Goal: Task Accomplishment & Management: Complete application form

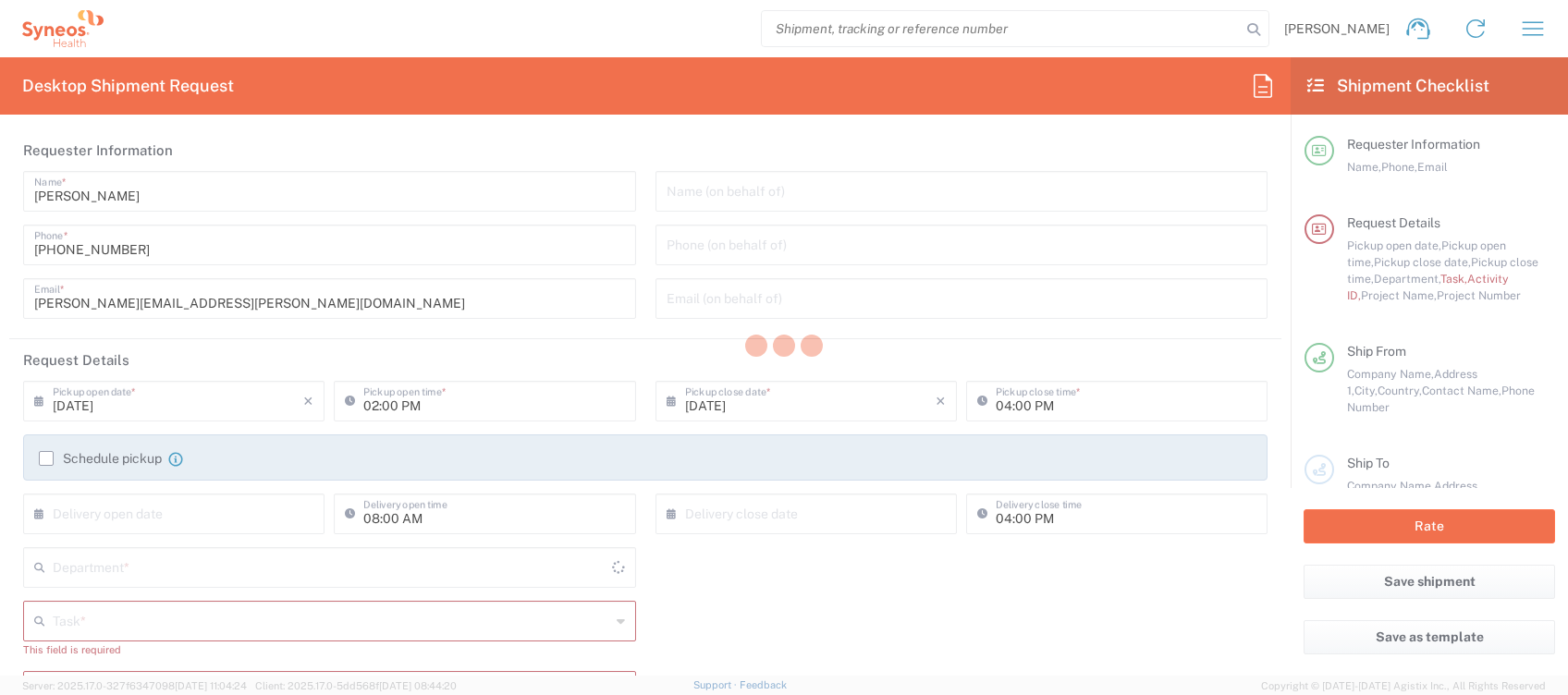
type input "4510"
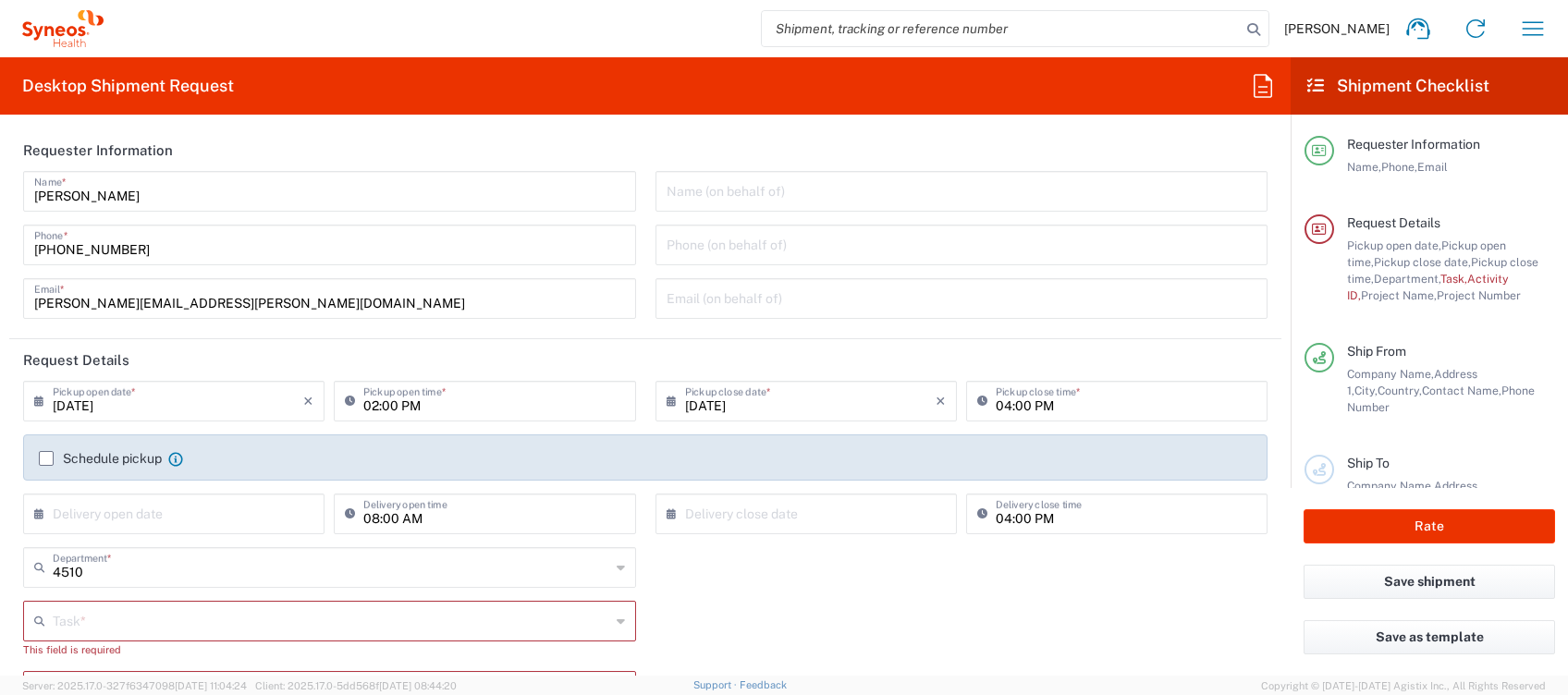
type input "[GEOGRAPHIC_DATA]"
drag, startPoint x: 364, startPoint y: 402, endPoint x: 404, endPoint y: 402, distance: 40.0
click at [364, 404] on input "02:00 PM" at bounding box center [493, 400] width 261 height 33
type input "03:00 PM"
click at [104, 445] on div "Schedule pickup When scheduling a pickup please be sure to meet the following c…" at bounding box center [645, 457] width 1244 height 46
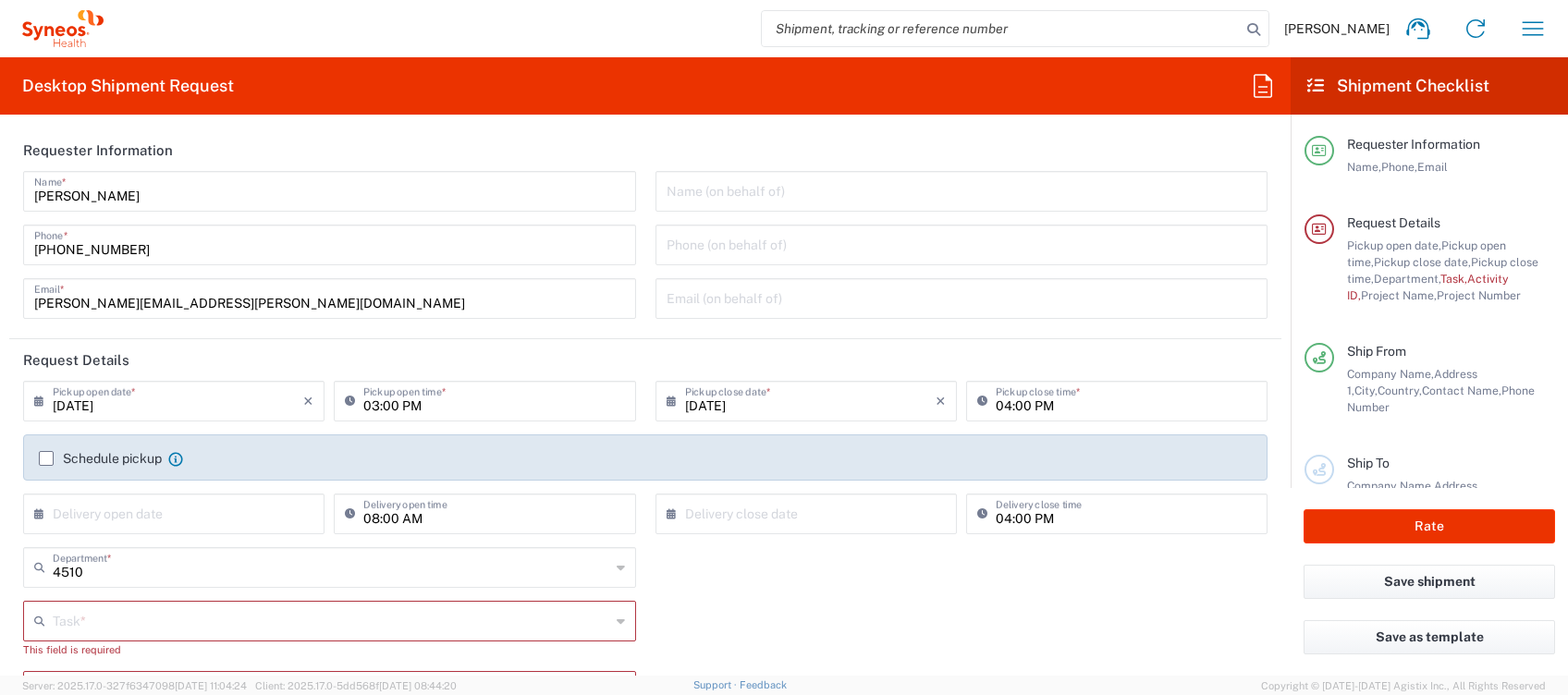
click at [92, 456] on label "Schedule pickup" at bounding box center [101, 459] width 123 height 15
click at [46, 459] on input "Schedule pickup" at bounding box center [46, 459] width 0 height 0
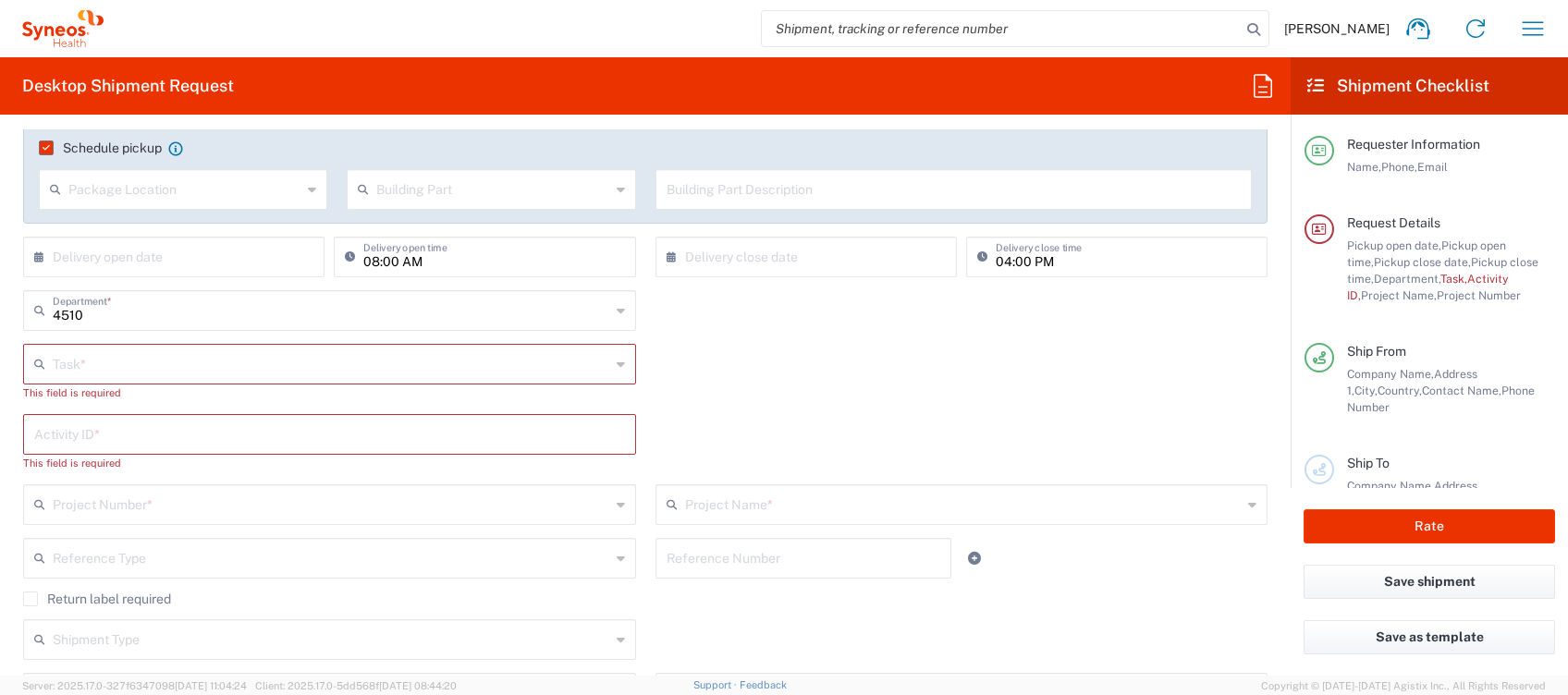
scroll to position [370, 0]
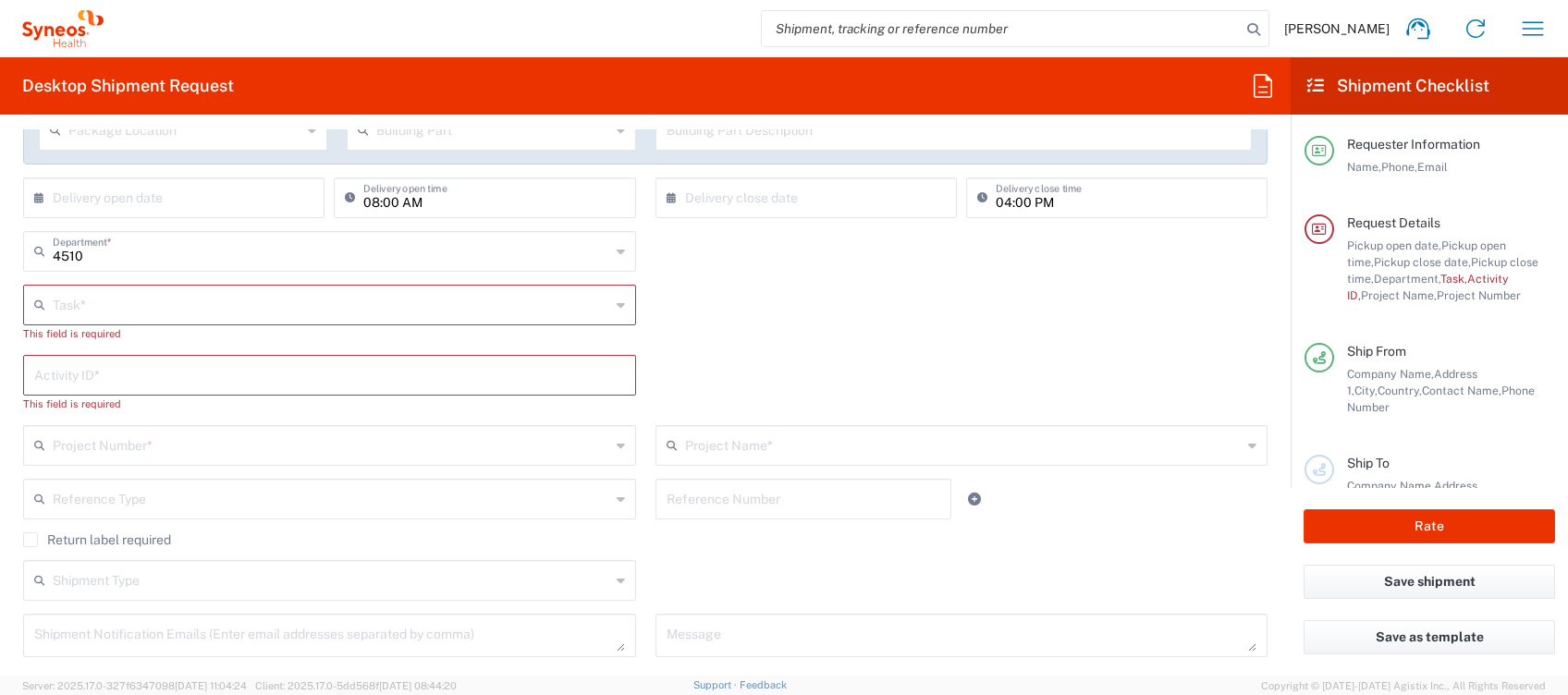
type input "Syneos Health Clinical [GEOGRAPHIC_DATA]"
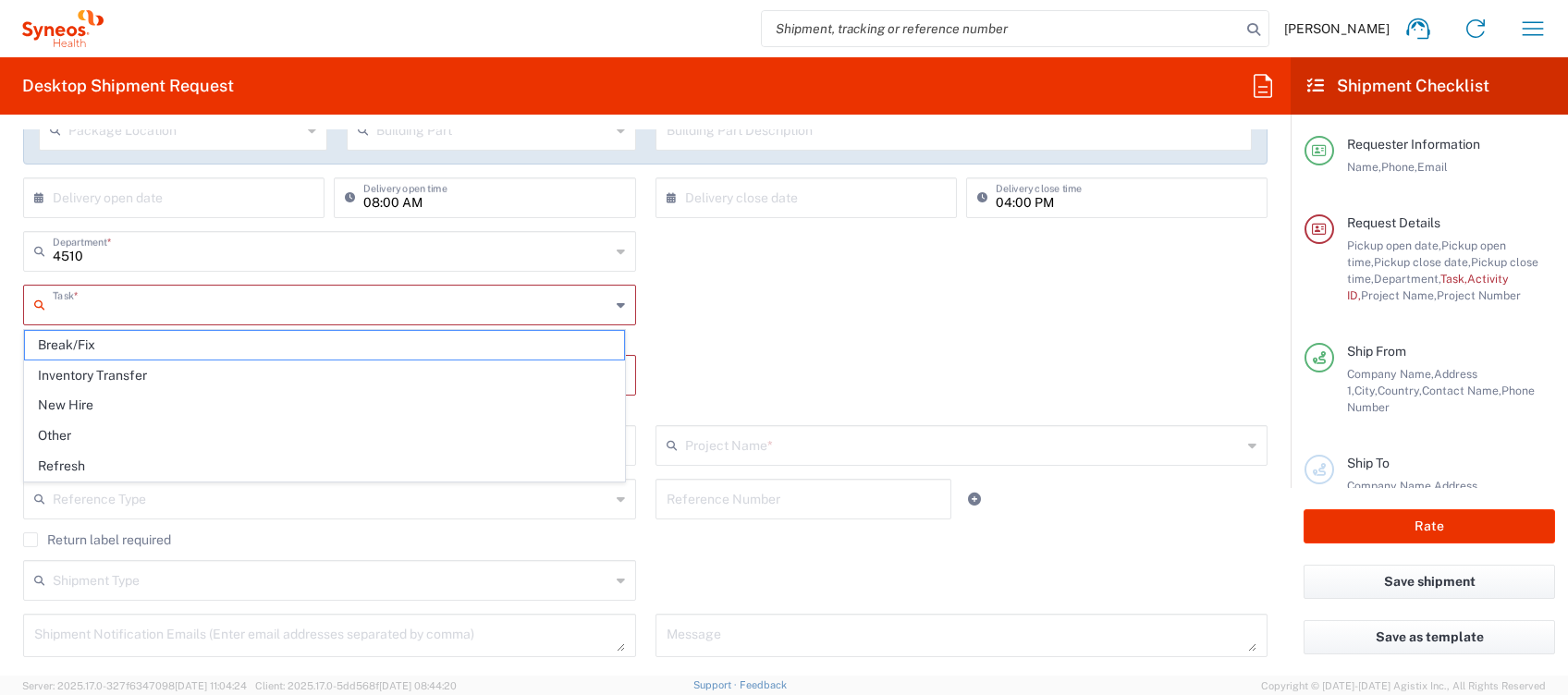
click at [184, 307] on input "text" at bounding box center [331, 304] width 558 height 33
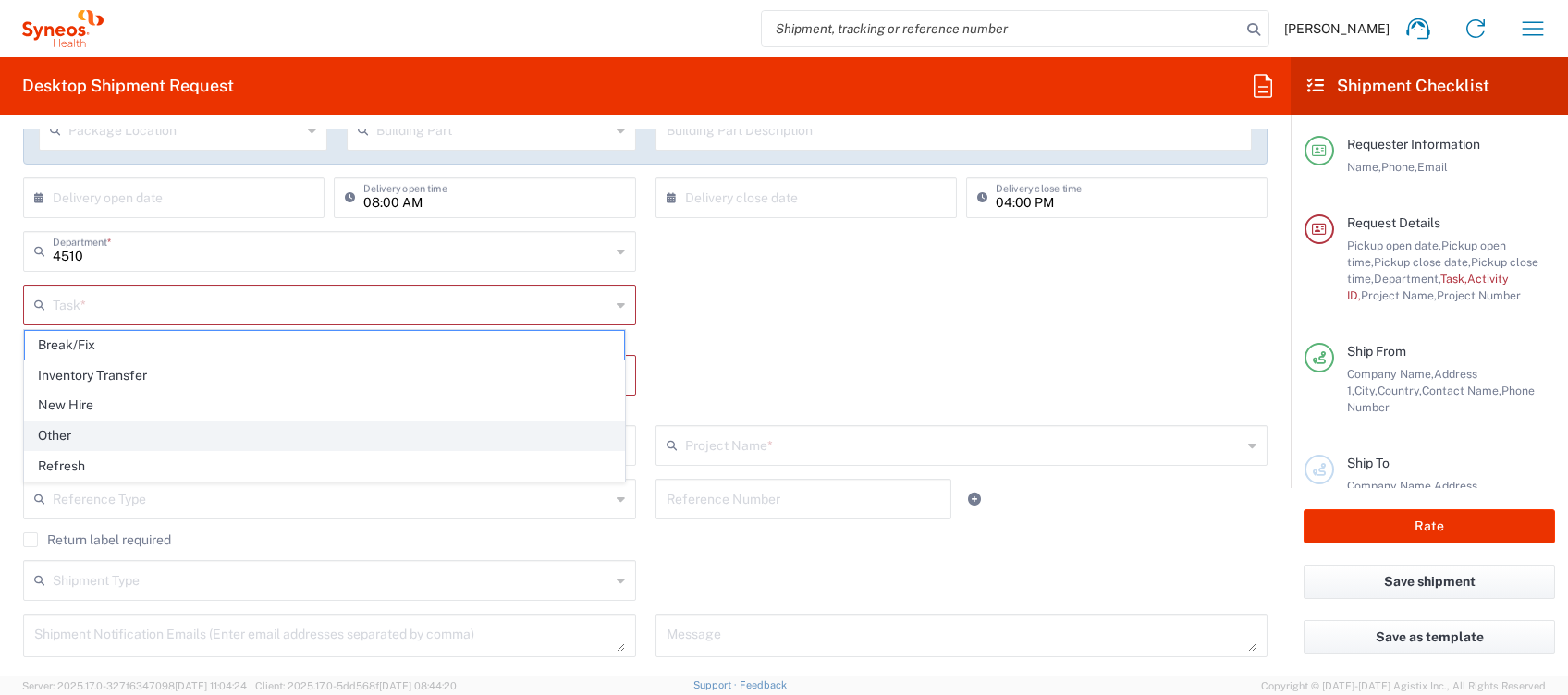
click at [104, 421] on li "Other" at bounding box center [324, 435] width 600 height 31
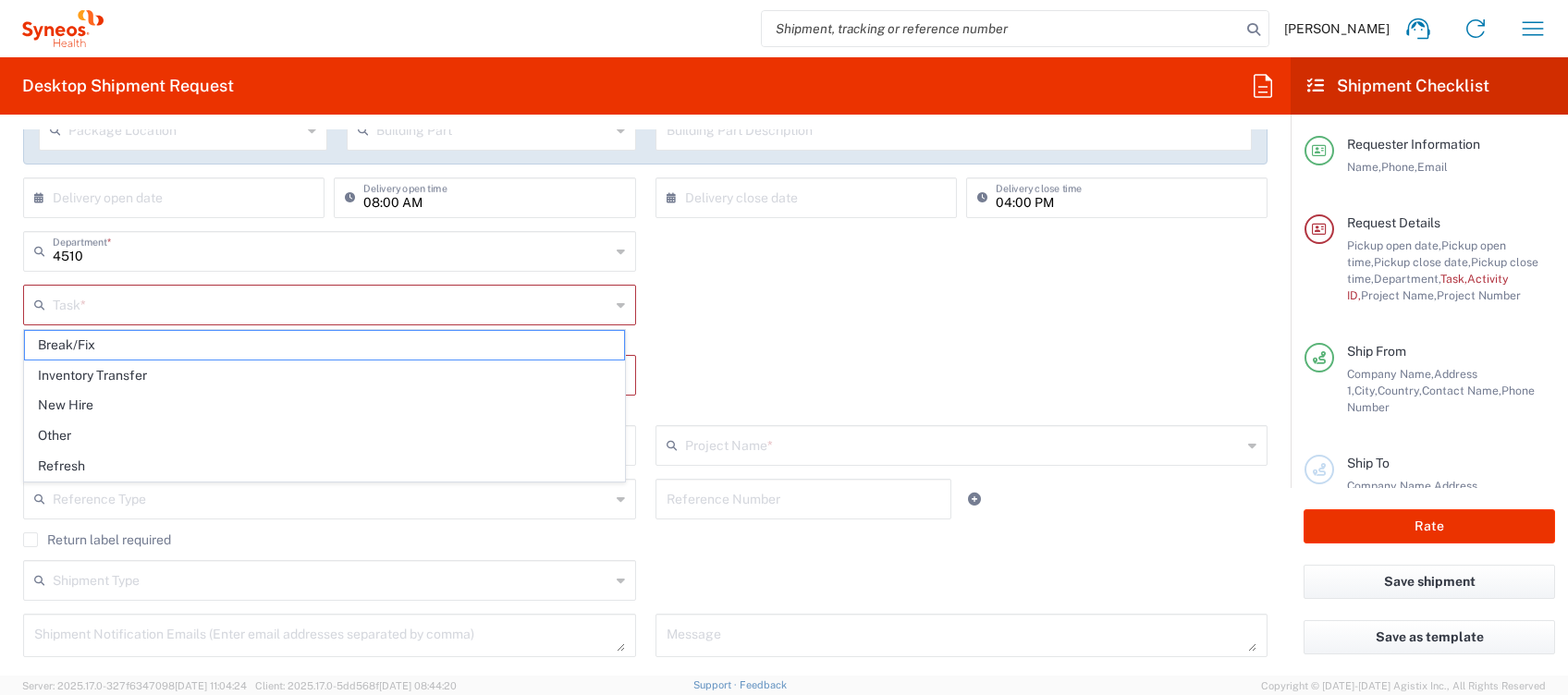
type input "Other"
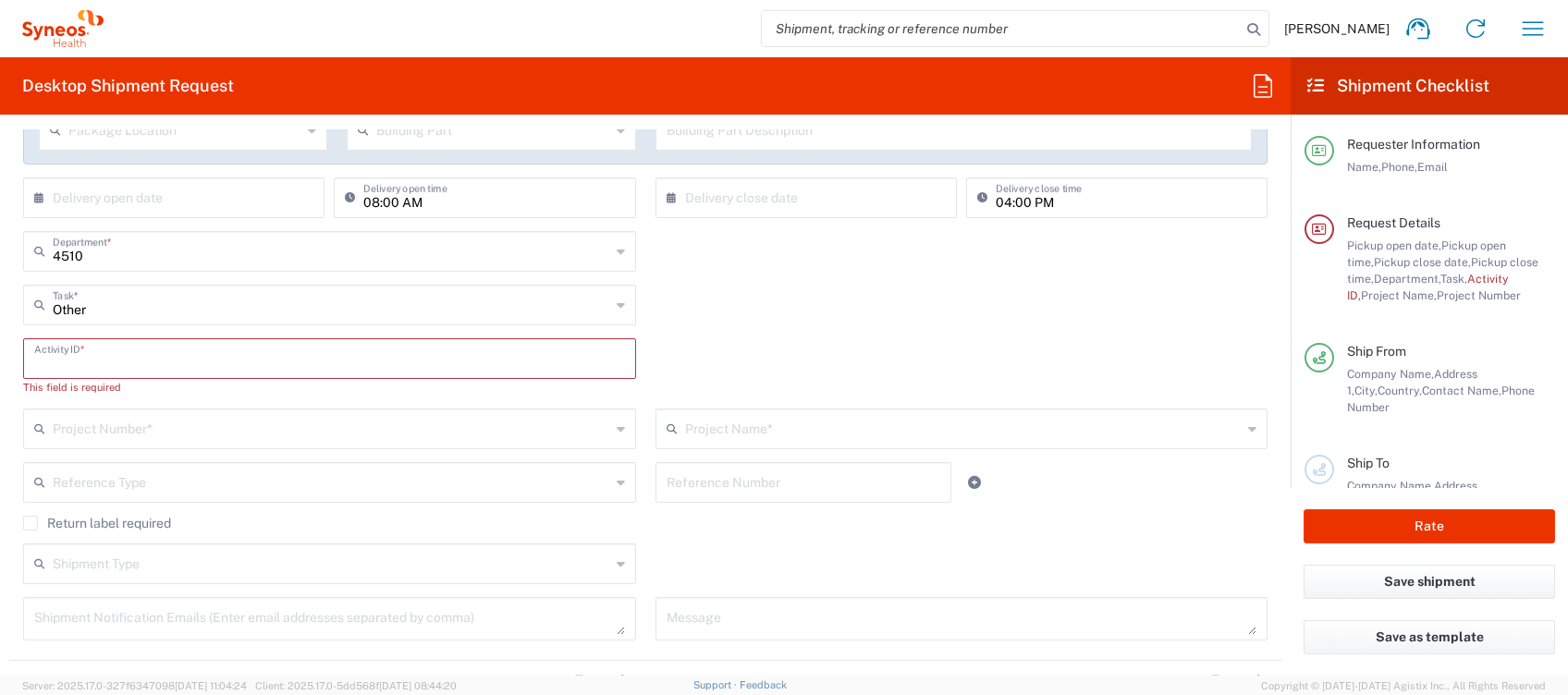
click at [142, 362] on input "text" at bounding box center [330, 357] width 591 height 33
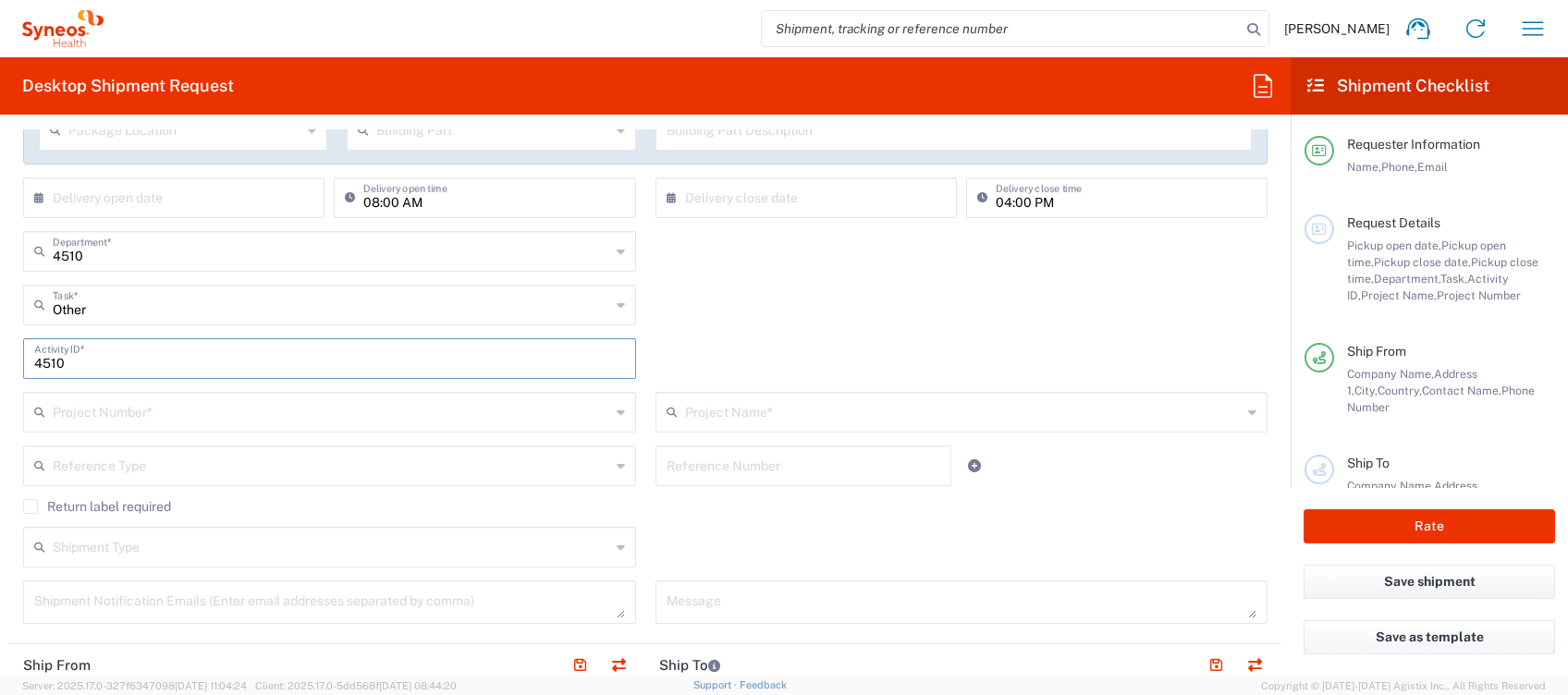
type input "4510"
click at [136, 408] on input "text" at bounding box center [331, 411] width 558 height 33
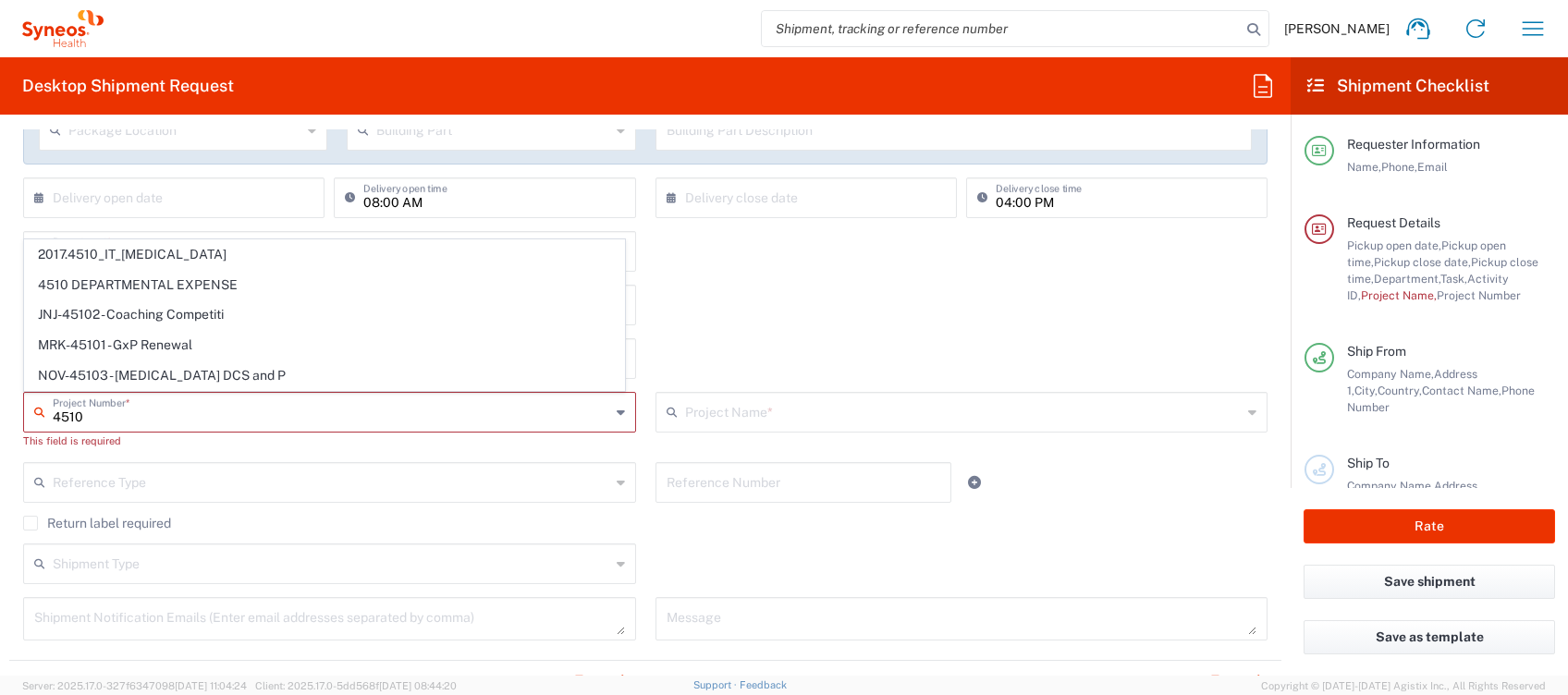
click at [130, 284] on span "4510 DEPARTMENTAL EXPENSE" at bounding box center [324, 285] width 599 height 29
type input "4510 DEPARTMENTAL EXPENSE"
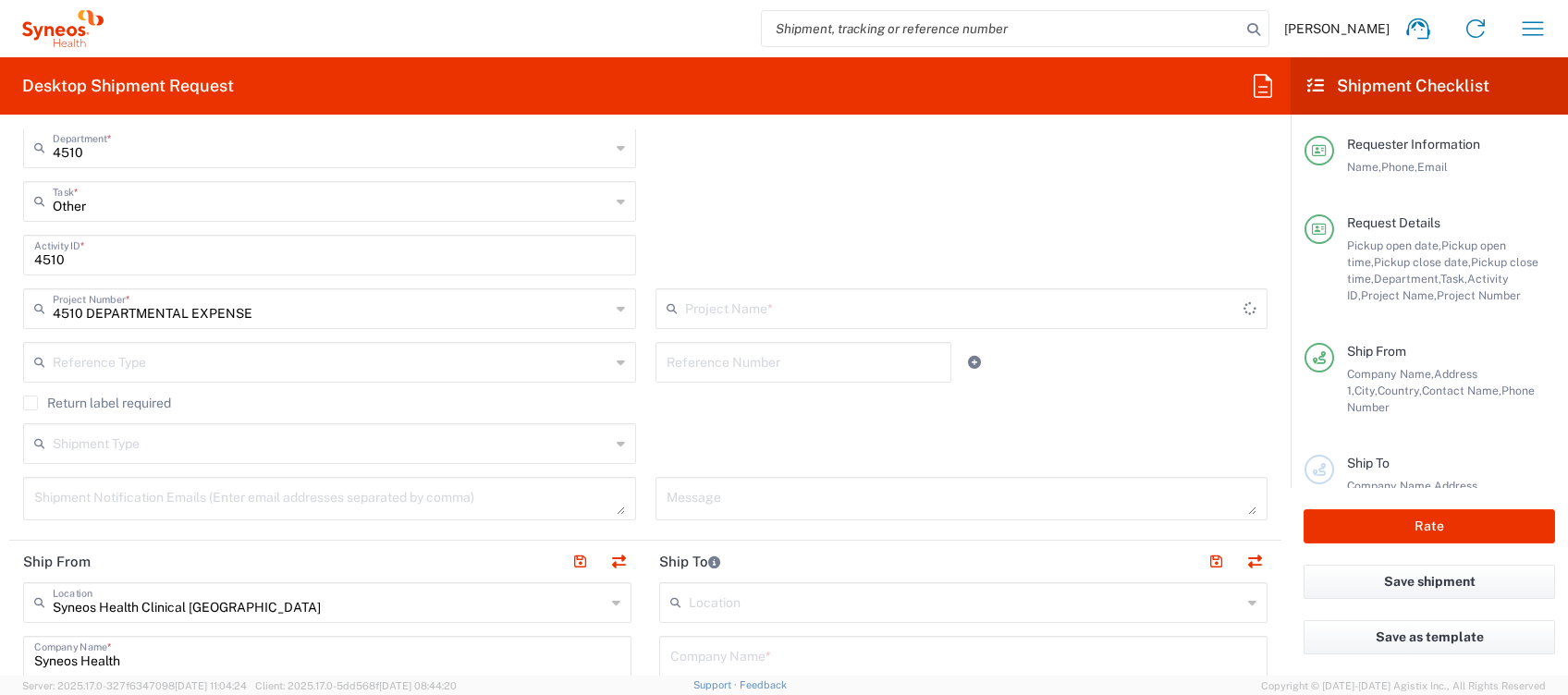
type input "4510 DEPARTMENTAL EXPENSE"
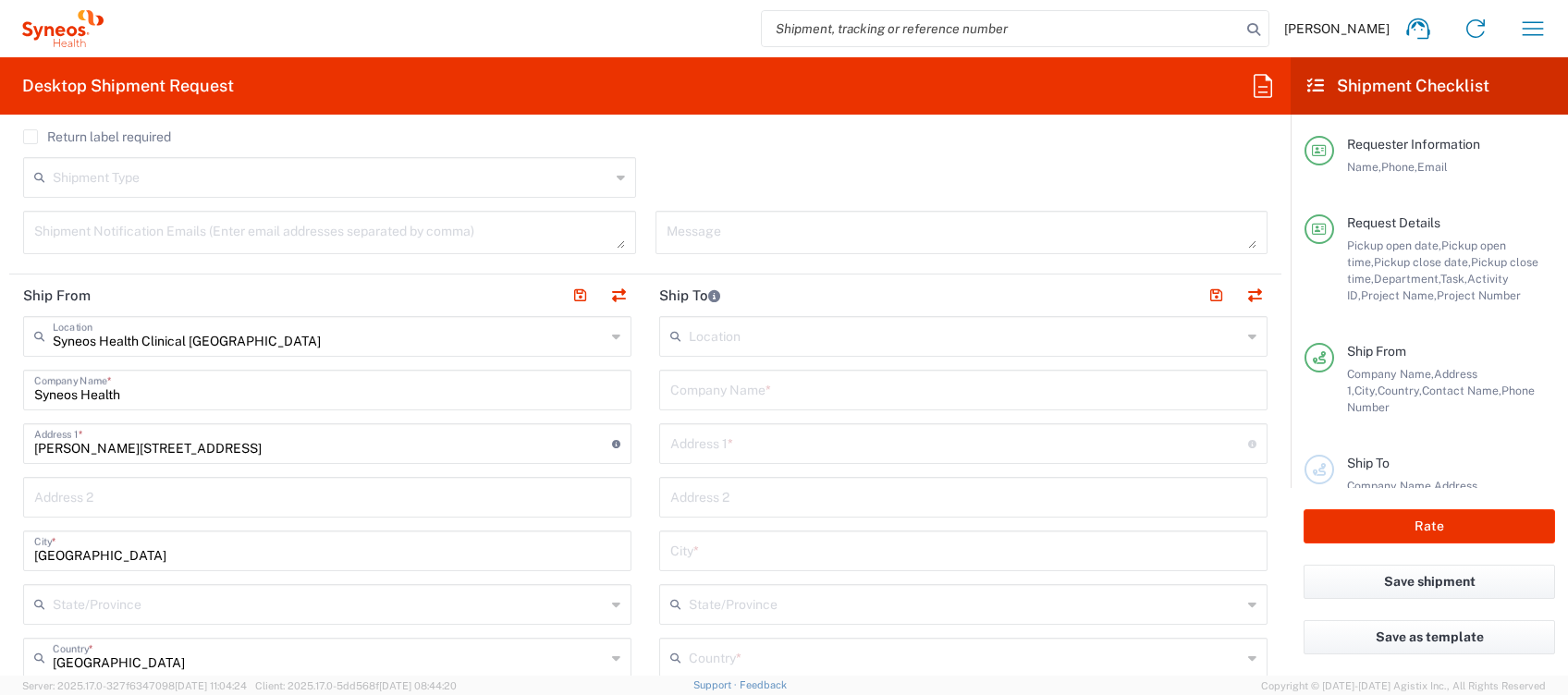
click at [735, 390] on input "text" at bounding box center [964, 389] width 586 height 33
paste input "UOSD Malattie [MEDICAL_DATA] Padiglione H - Primo piano Azienda Ospedaliera Uni…"
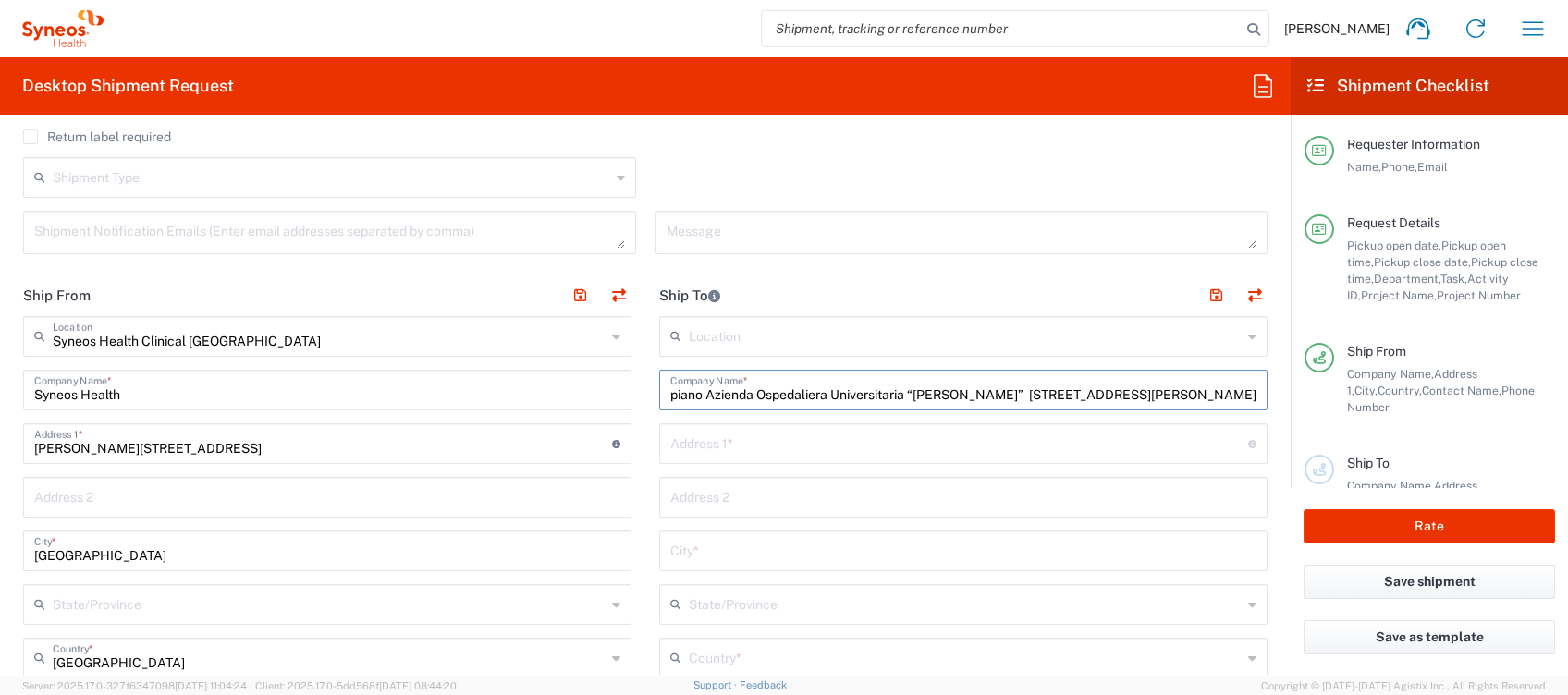
drag, startPoint x: 932, startPoint y: 392, endPoint x: 1072, endPoint y: 395, distance: 140.0
click at [1072, 395] on input "UOSD Malattie [MEDICAL_DATA] Padiglione H - Primo piano Azienda Ospedaliera Uni…" at bounding box center [964, 389] width 586 height 33
type input "UOSD Malattie [MEDICAL_DATA] Padiglione H - Primo piano Azienda Ospedaliera Uni…"
click at [725, 443] on input "text" at bounding box center [959, 442] width 578 height 33
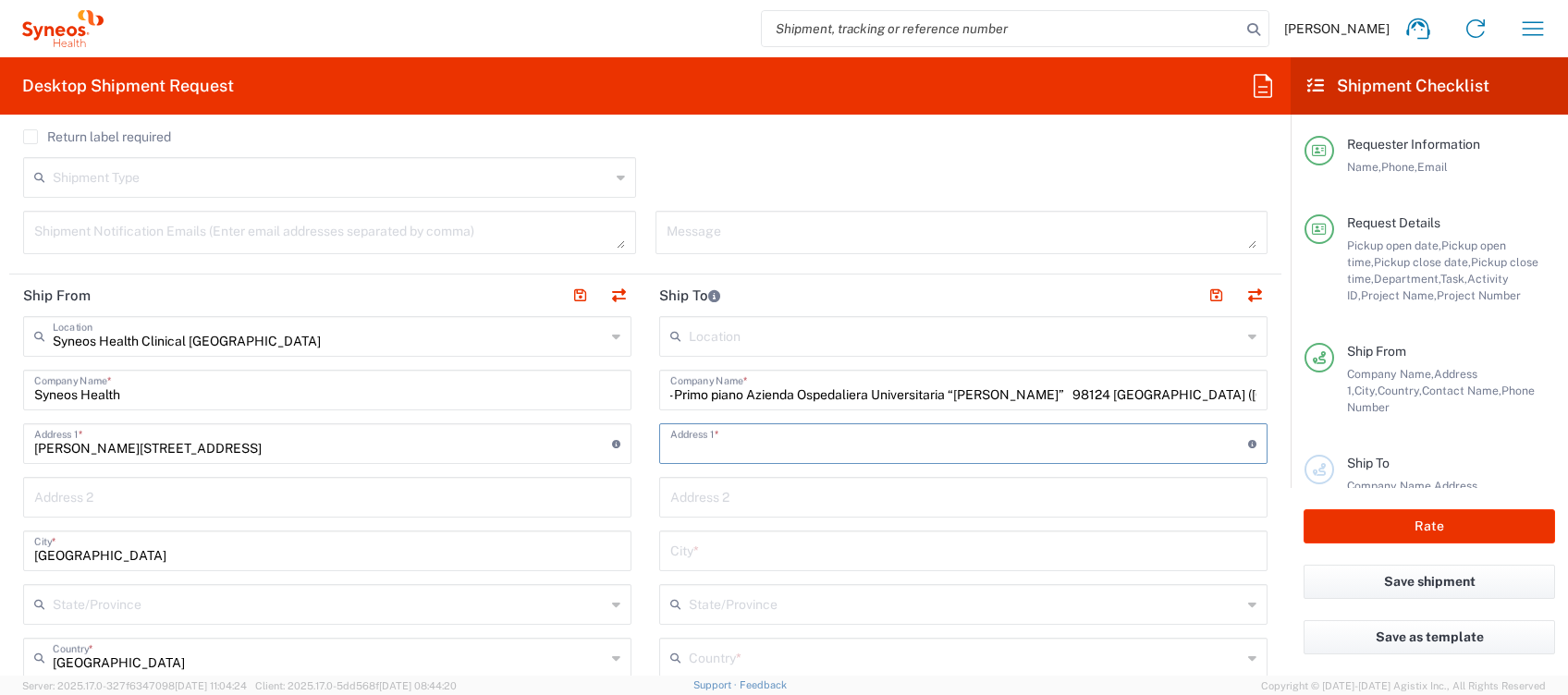
scroll to position [0, 0]
paste input "[STREET_ADDRESS][PERSON_NAME],"
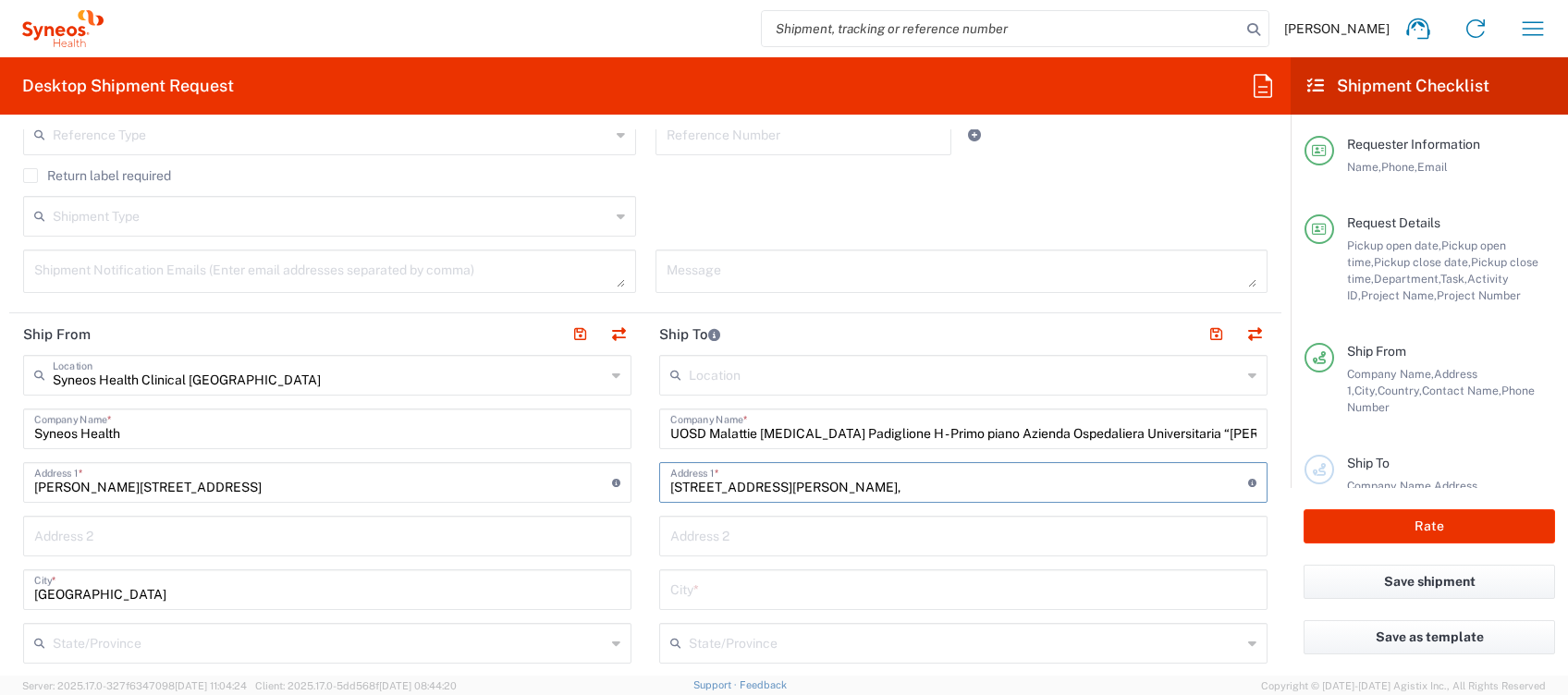
scroll to position [740, 0]
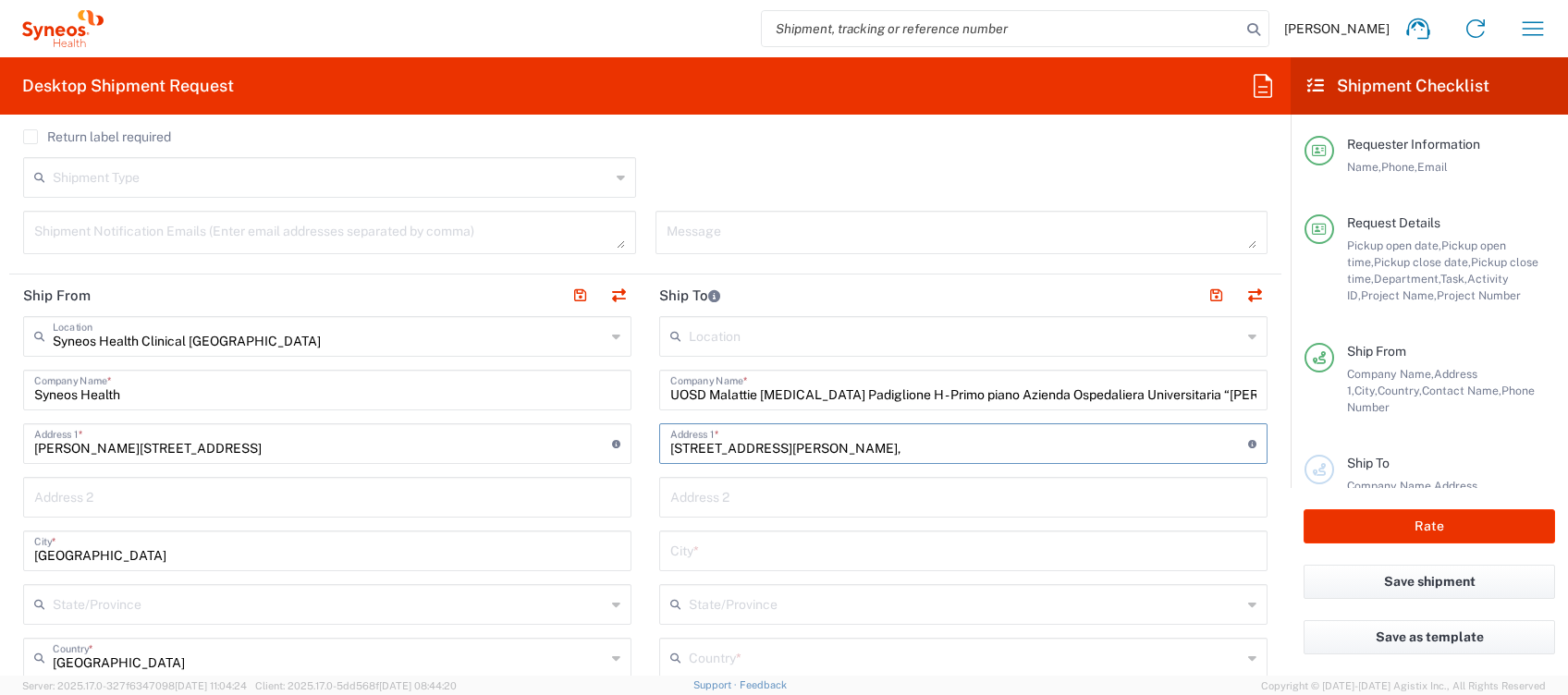
type input "[STREET_ADDRESS][PERSON_NAME],"
drag, startPoint x: 872, startPoint y: 393, endPoint x: 1074, endPoint y: 392, distance: 202.0
click at [1072, 391] on input "UOSD Malattie [MEDICAL_DATA] Padiglione H - Primo piano Azienda Ospedaliera Uni…" at bounding box center [964, 389] width 586 height 33
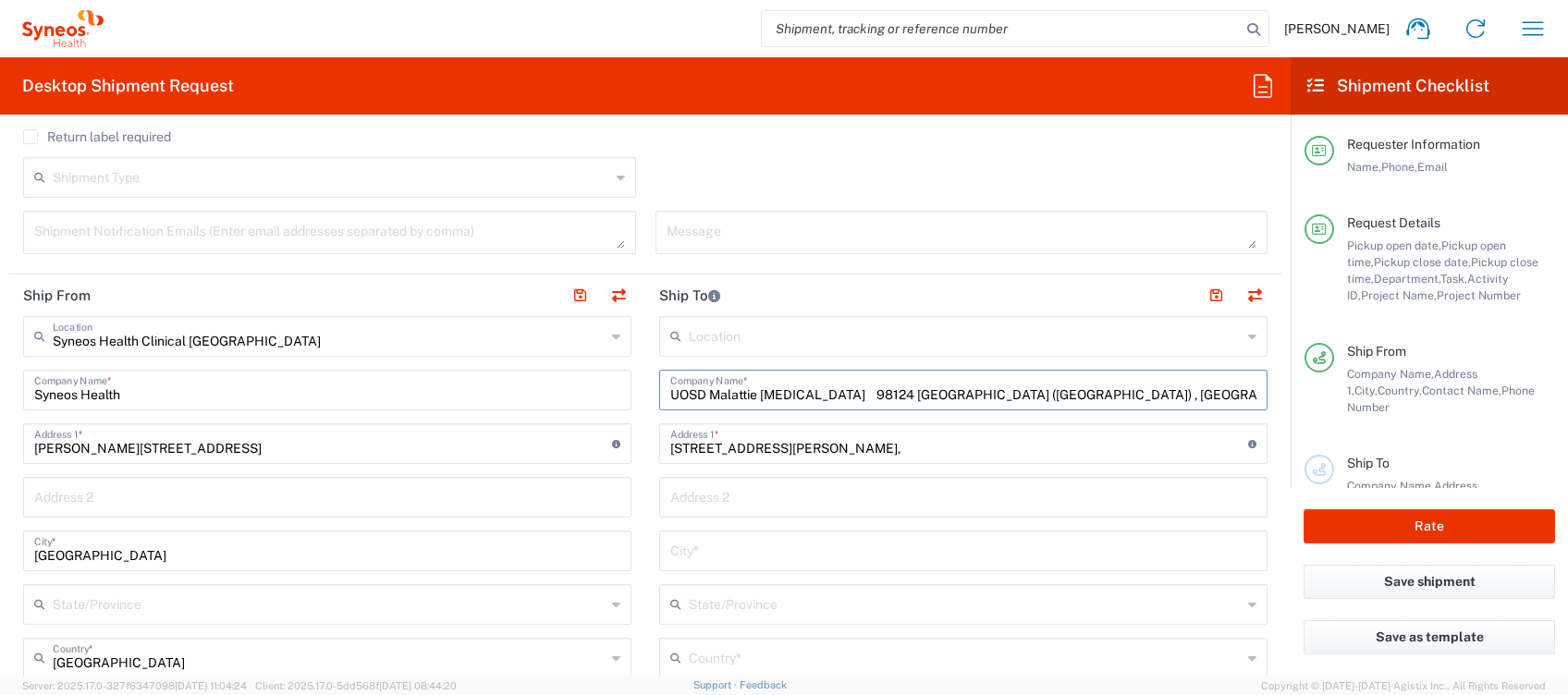
type input "UOSD Malattie [MEDICAL_DATA] 98124 [GEOGRAPHIC_DATA] ([GEOGRAPHIC_DATA]) , [GEO…"
click at [686, 489] on input "text" at bounding box center [964, 496] width 586 height 33
paste input "Padiglione H - Primo piano Azienda Ospedaliera Universitaria “[PERSON_NAME]”"
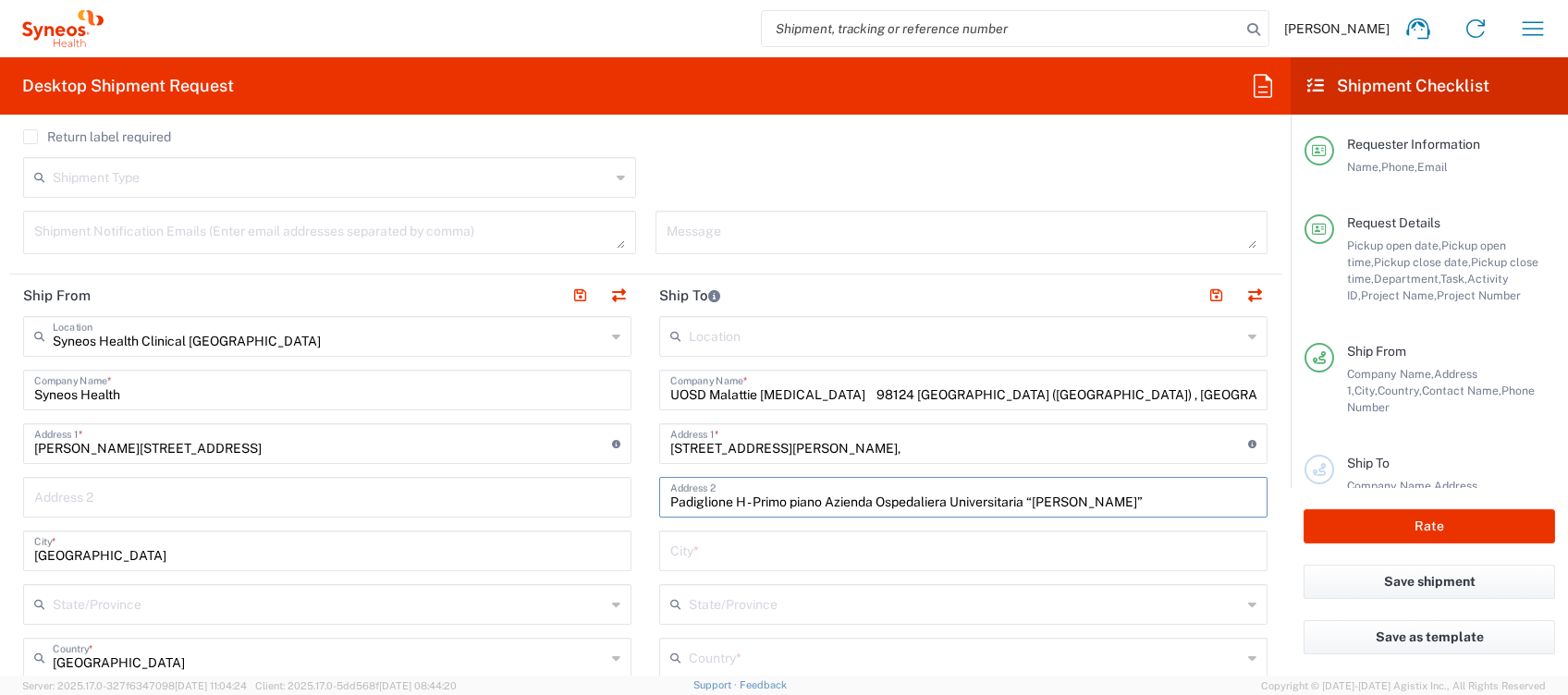
type input "Padiglione H - Primo piano Azienda Ospedaliera Universitaria “[PERSON_NAME]”"
drag, startPoint x: 878, startPoint y: 392, endPoint x: 1096, endPoint y: 398, distance: 218.1
click at [1096, 398] on input "UOSD Malattie [MEDICAL_DATA] 98124 [GEOGRAPHIC_DATA] ([GEOGRAPHIC_DATA]) , [GEO…" at bounding box center [964, 389] width 586 height 33
type input "UOSD Malattie [MEDICAL_DATA]"
click at [713, 552] on input "text" at bounding box center [964, 549] width 586 height 33
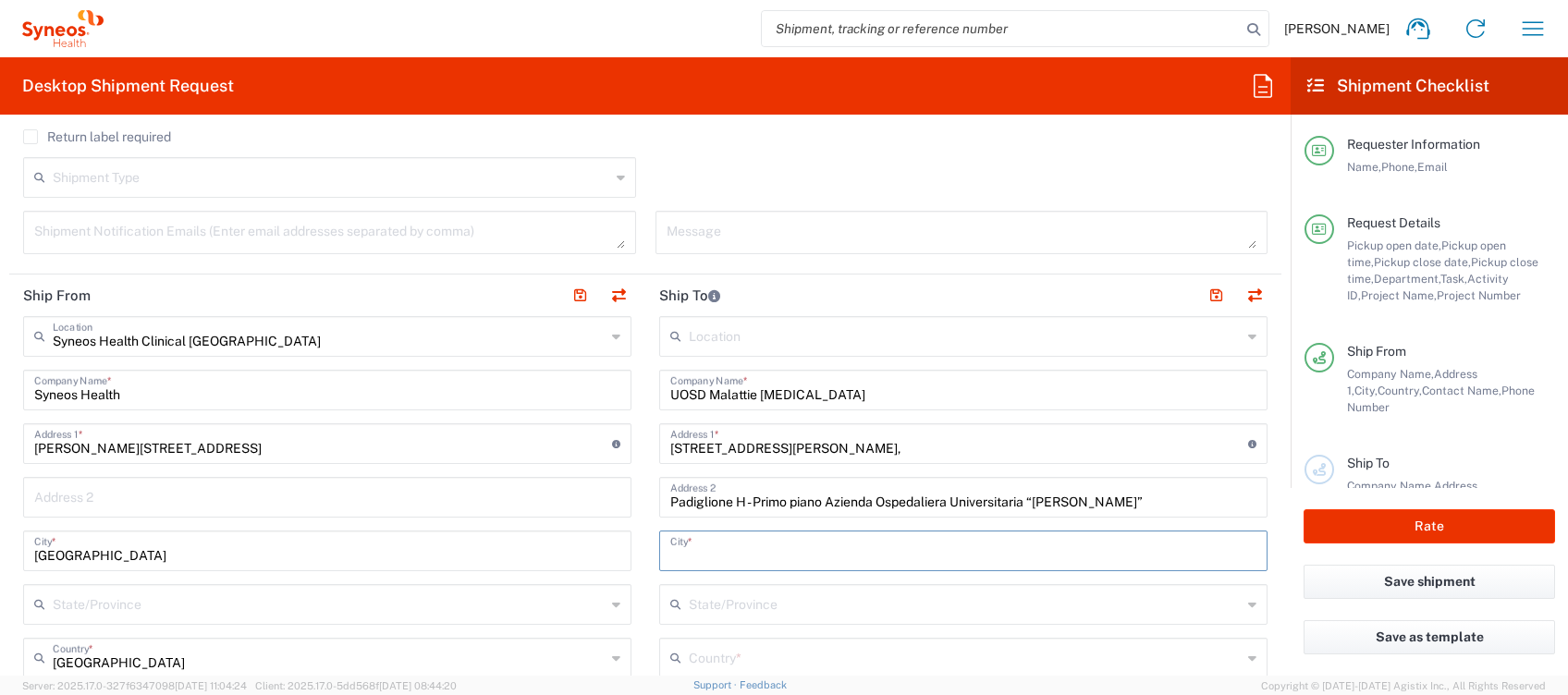
click at [694, 651] on div "Location [PERSON_NAME] LLC-[GEOGRAPHIC_DATA] [GEOGRAPHIC_DATA] [GEOGRAPHIC_DATA…" at bounding box center [963, 705] width 608 height 777
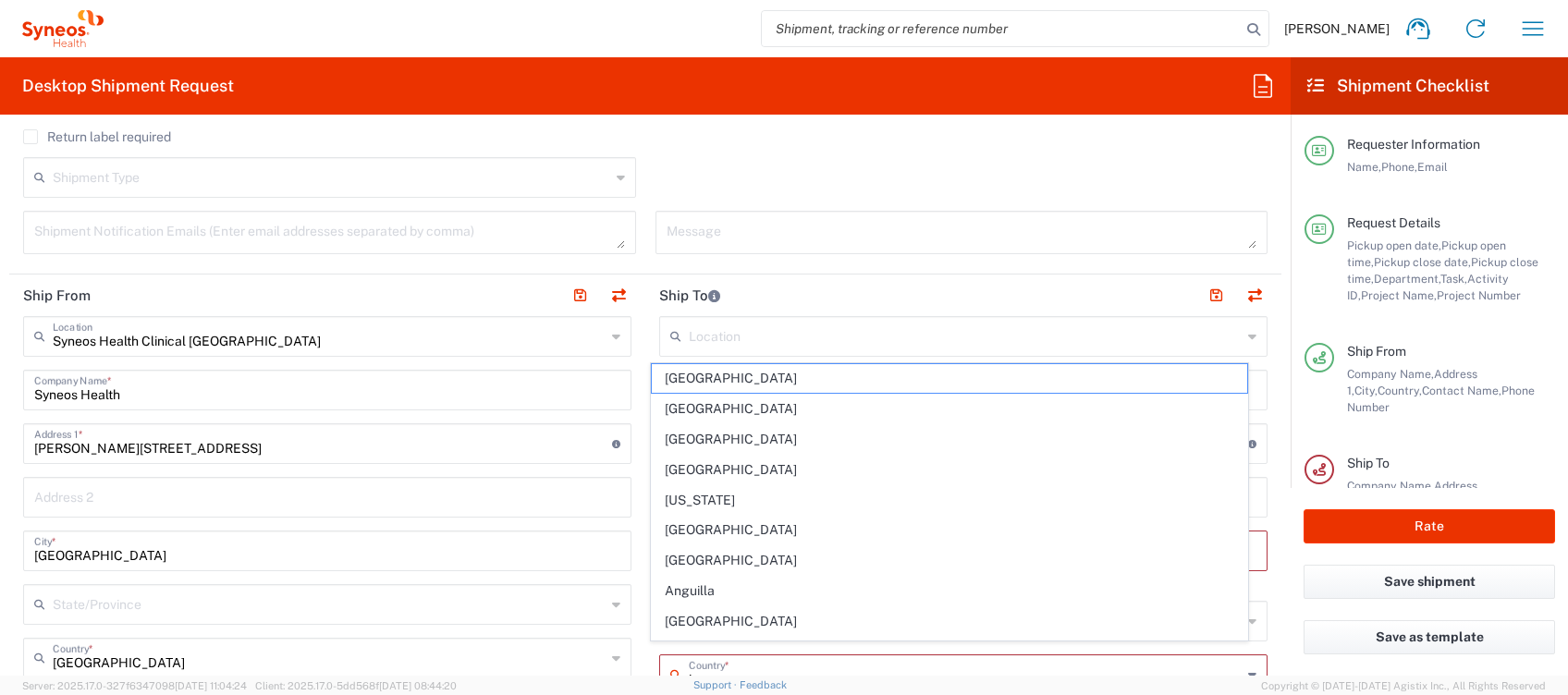
scroll to position [751, 0]
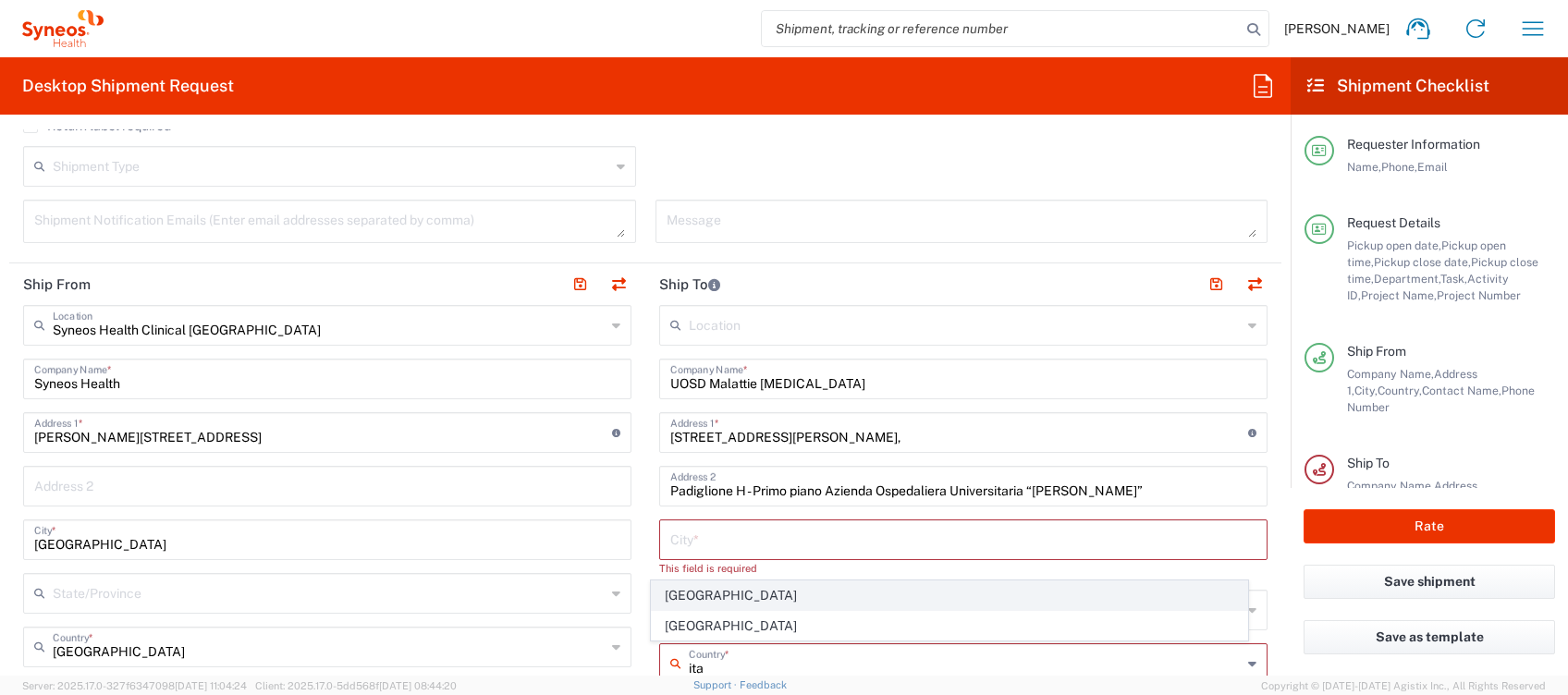
click at [663, 589] on span "[GEOGRAPHIC_DATA]" at bounding box center [950, 596] width 596 height 29
type input "[GEOGRAPHIC_DATA]"
type input "Sender/Shipper"
type input "Delivery Duty Paid"
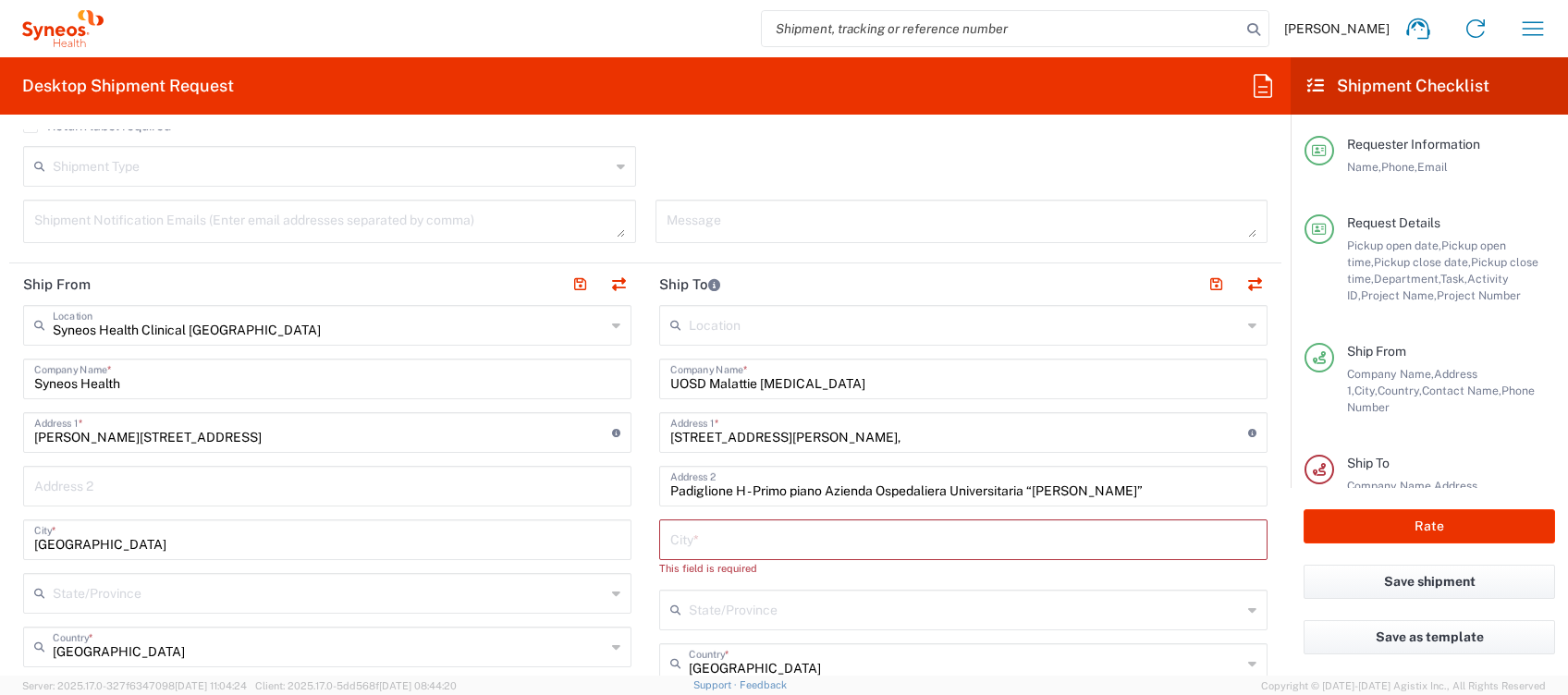
click at [702, 547] on input "text" at bounding box center [964, 538] width 586 height 33
paste input "98124 [GEOGRAPHIC_DATA] ([GEOGRAPHIC_DATA]) , [GEOGRAPHIC_DATA]"
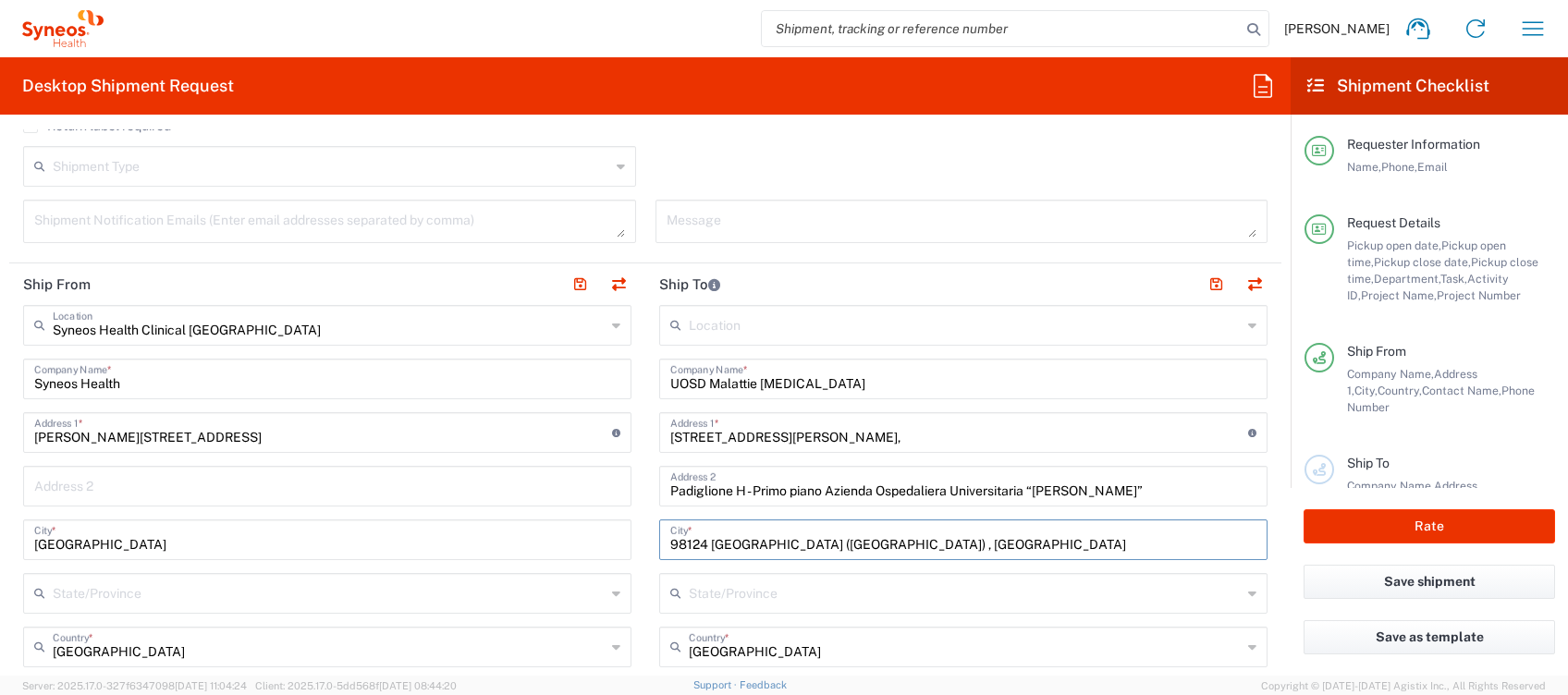
drag, startPoint x: 701, startPoint y: 540, endPoint x: 544, endPoint y: 547, distance: 157.2
drag, startPoint x: 711, startPoint y: 540, endPoint x: 919, endPoint y: 534, distance: 208.1
click at [903, 532] on input "[GEOGRAPHIC_DATA] ([GEOGRAPHIC_DATA]) , [GEOGRAPHIC_DATA]" at bounding box center [964, 538] width 586 height 33
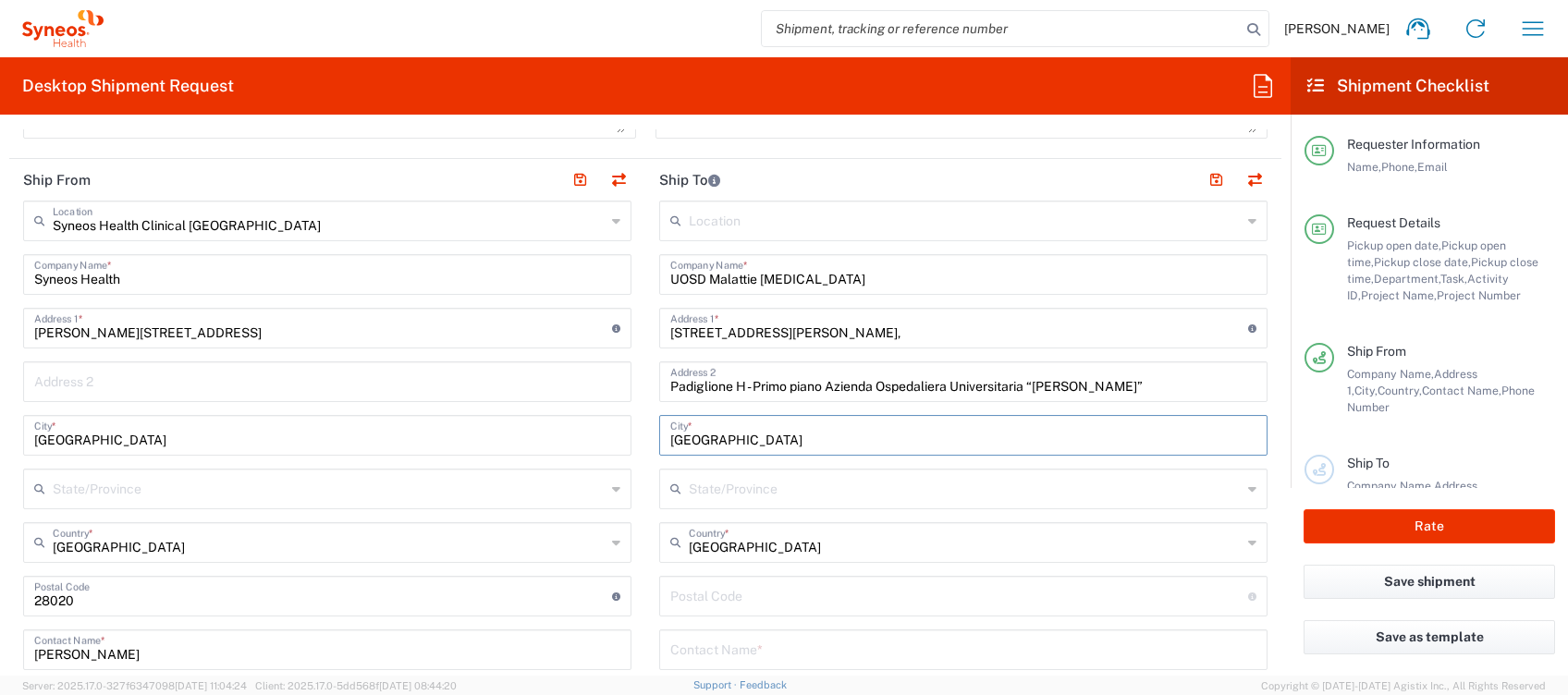
scroll to position [998, 0]
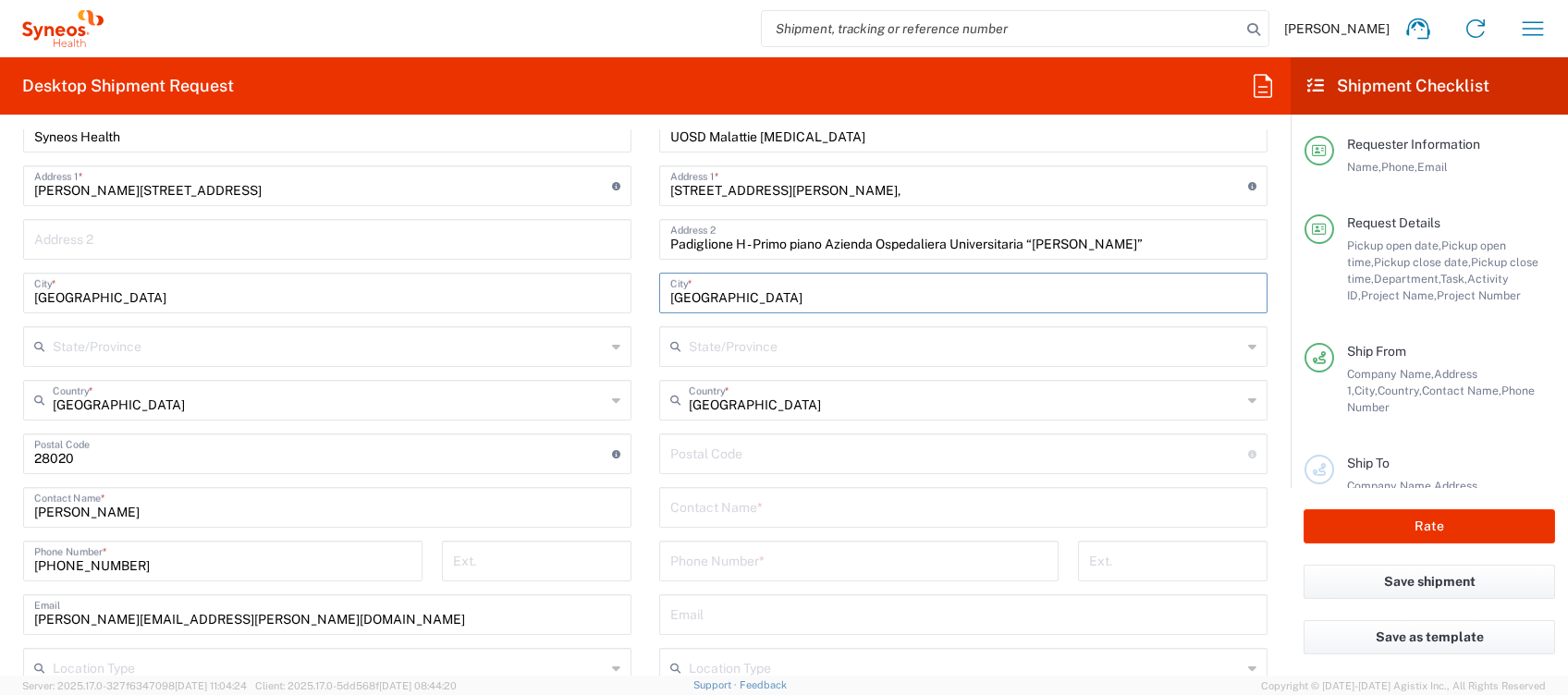
type input "[GEOGRAPHIC_DATA]"
click at [724, 452] on input "undefined" at bounding box center [959, 452] width 578 height 33
paste input "98124"
type input "98124"
click at [717, 507] on input "text" at bounding box center [964, 506] width 586 height 33
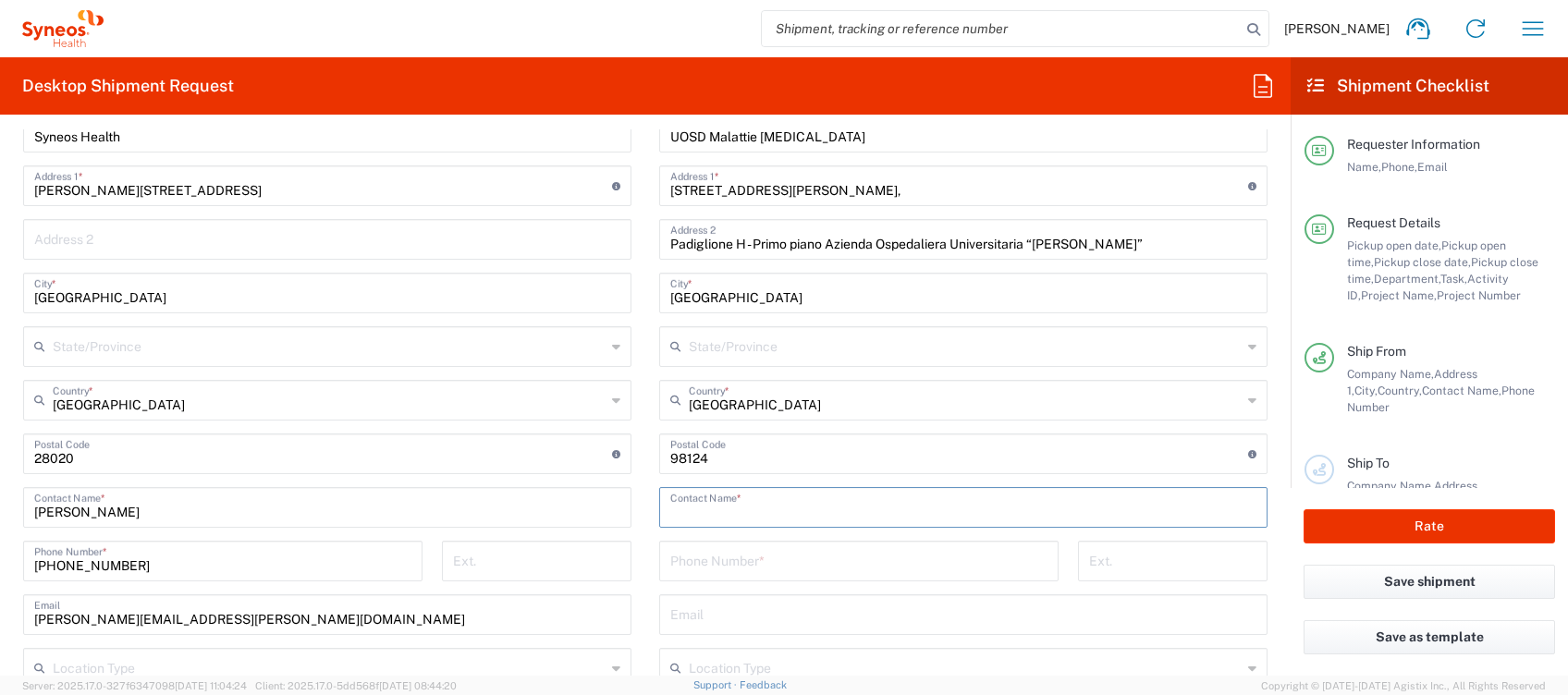
paste input "[PERSON_NAME] [PHONE_NUMBER]"
drag, startPoint x: 725, startPoint y: 506, endPoint x: 932, endPoint y: 518, distance: 207.3
click at [917, 517] on input "[PERSON_NAME] [PHONE_NUMBER]" at bounding box center [964, 506] width 586 height 33
type input "[PERSON_NAME]"
click at [688, 553] on input "tel" at bounding box center [859, 560] width 377 height 33
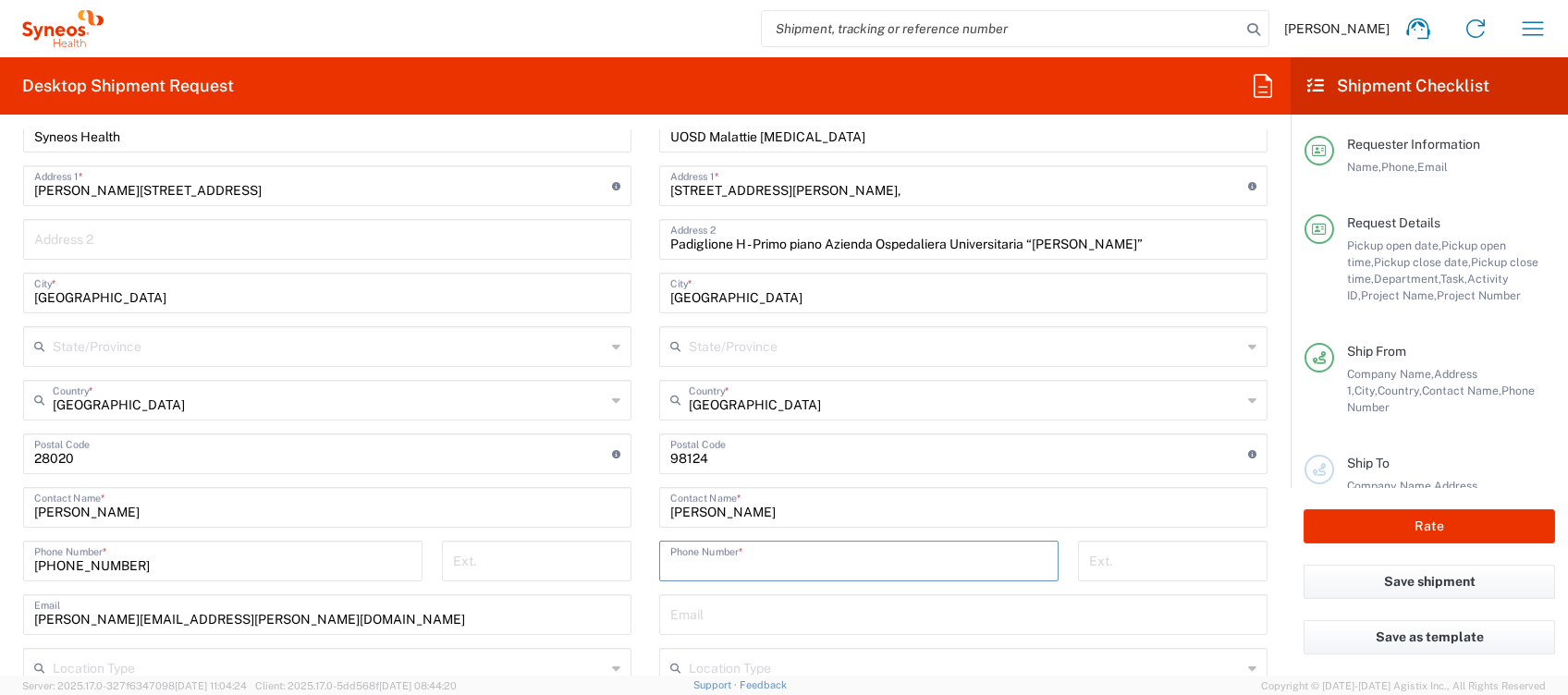
paste input "[PHONE_NUMBER]"
click at [685, 560] on input "[PHONE_NUMBER]" at bounding box center [859, 560] width 377 height 33
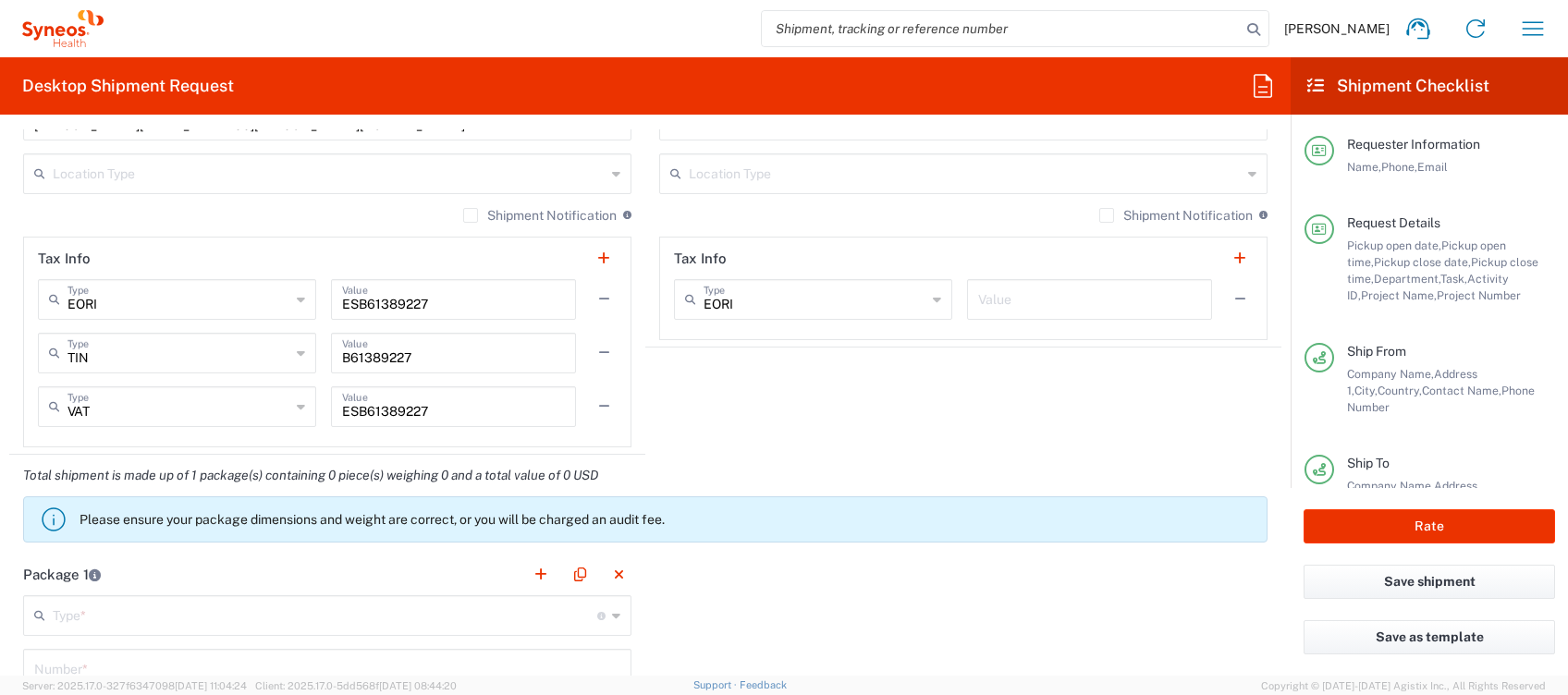
scroll to position [1613, 0]
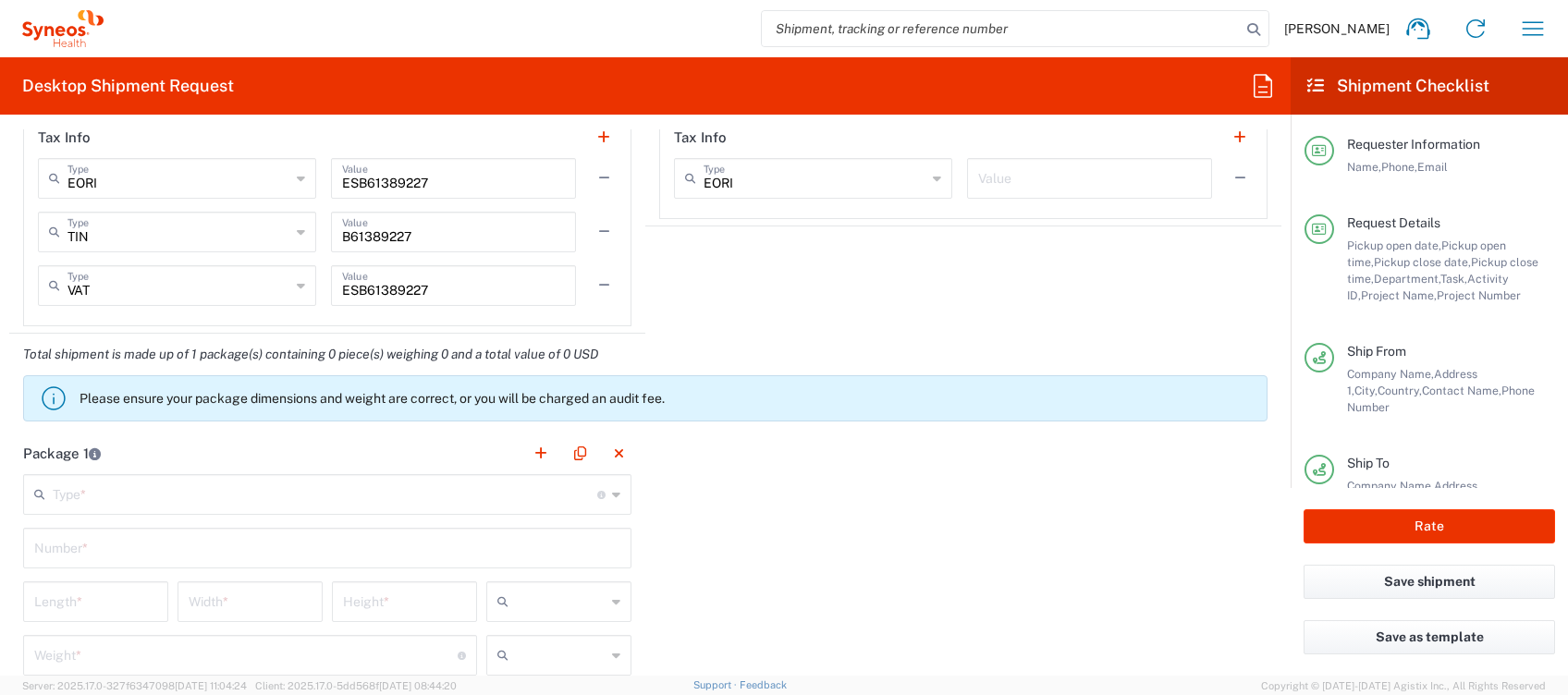
type input "[PHONE_NUMBER]"
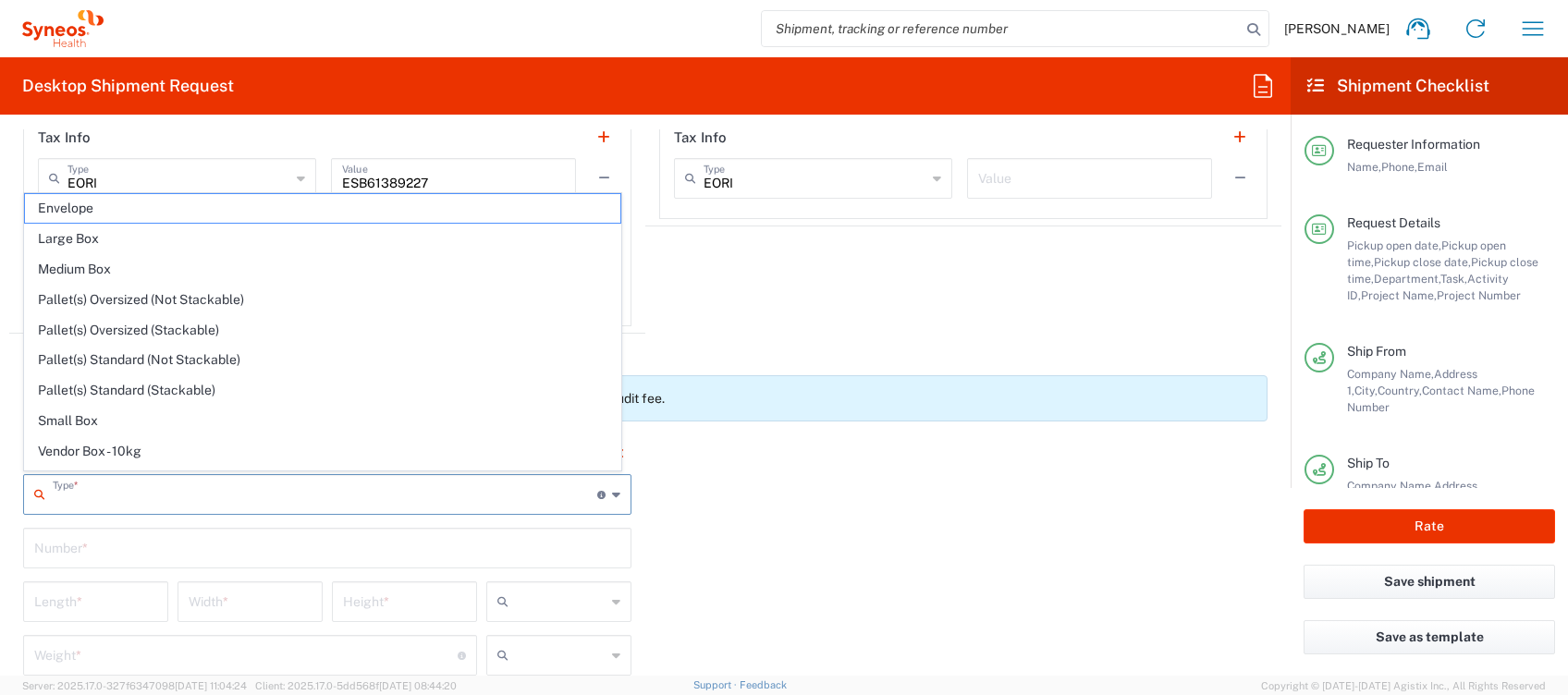
click at [348, 506] on input "text" at bounding box center [324, 493] width 544 height 33
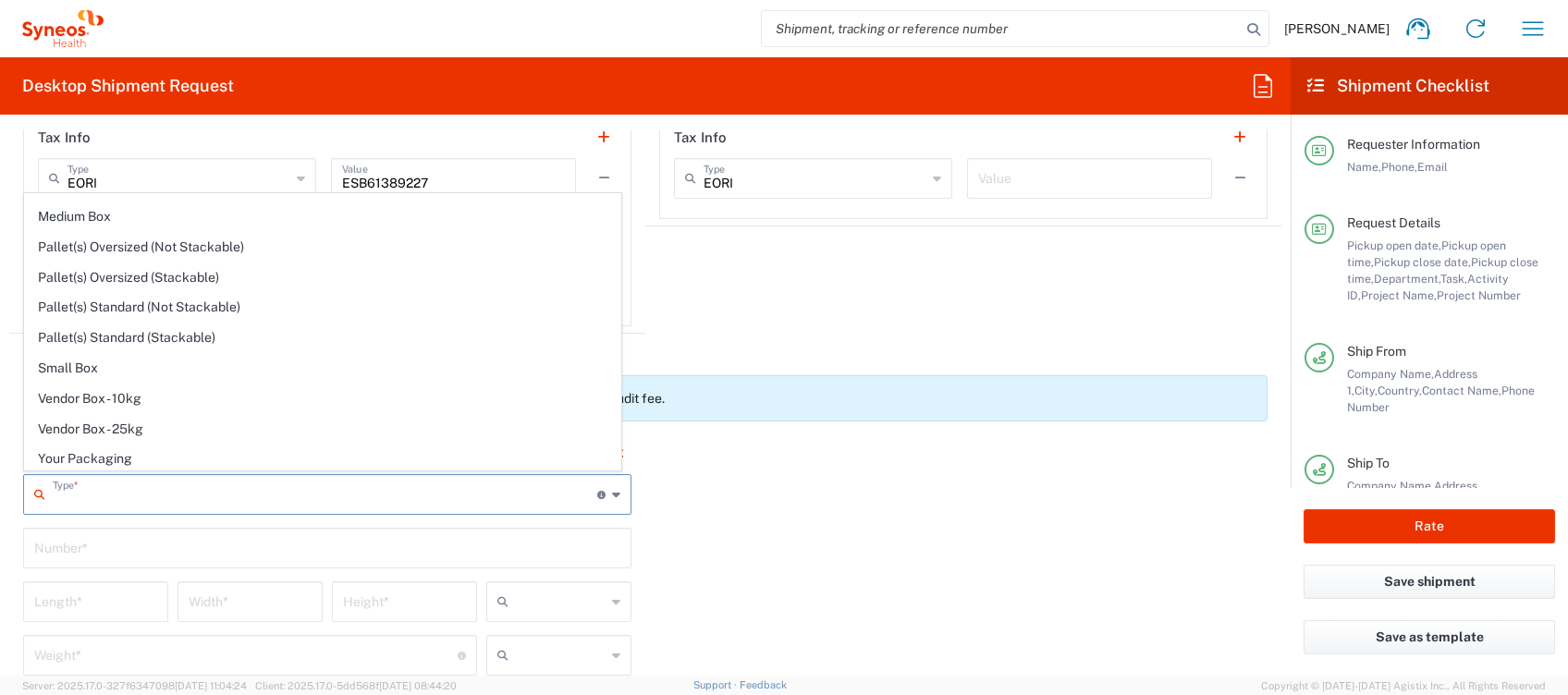
scroll to position [0, 0]
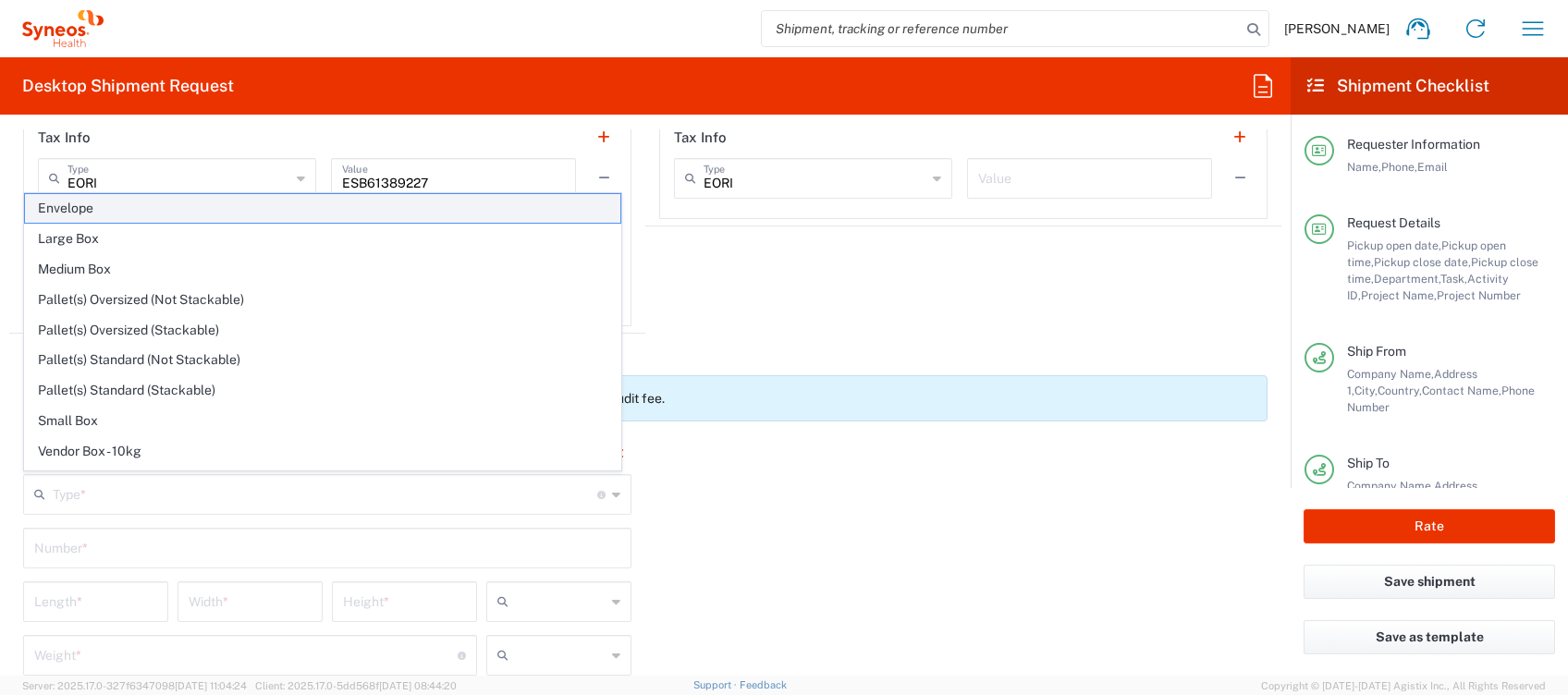
click at [132, 215] on span "Envelope" at bounding box center [323, 208] width 596 height 29
type input "Envelope"
type input "1"
type input "9.5"
type input "12.5"
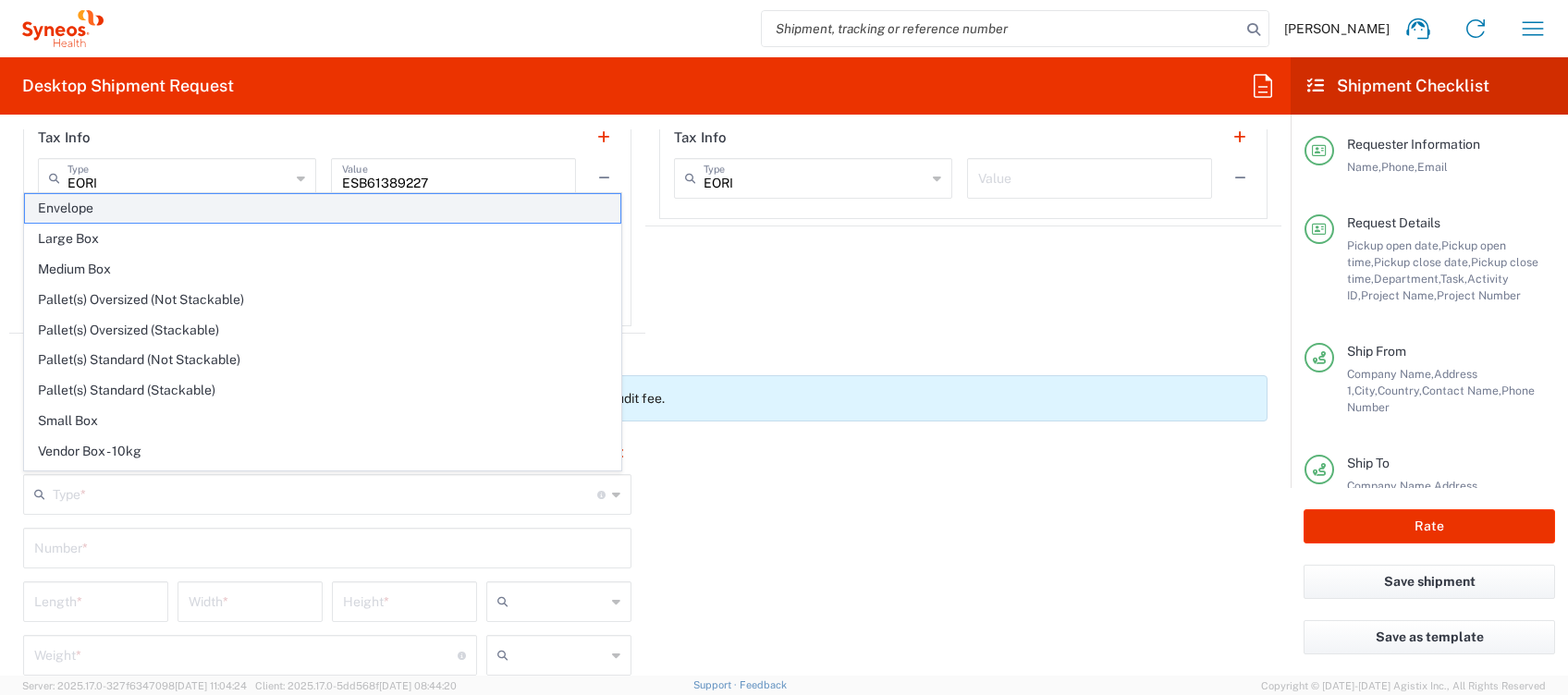
type input "0.25"
type input "in"
type input "0.45"
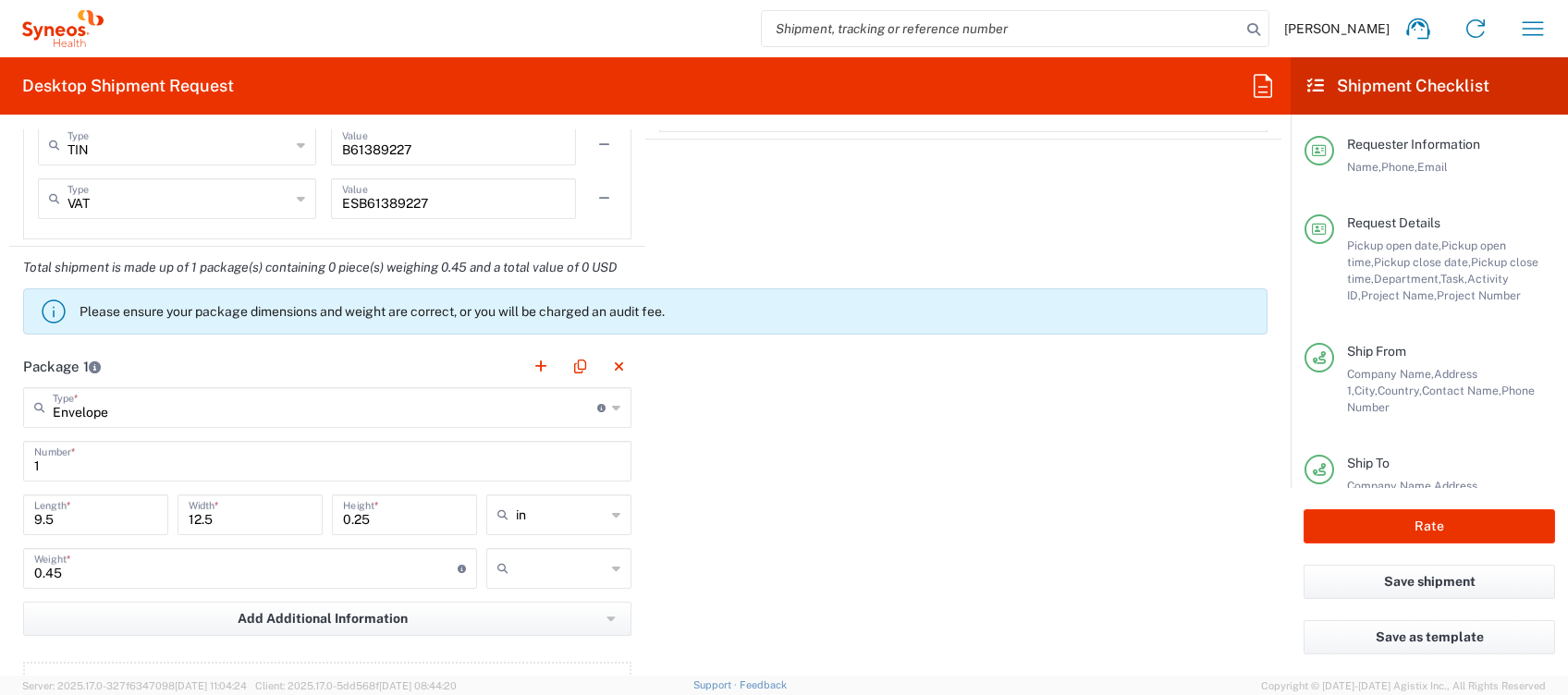
scroll to position [1861, 0]
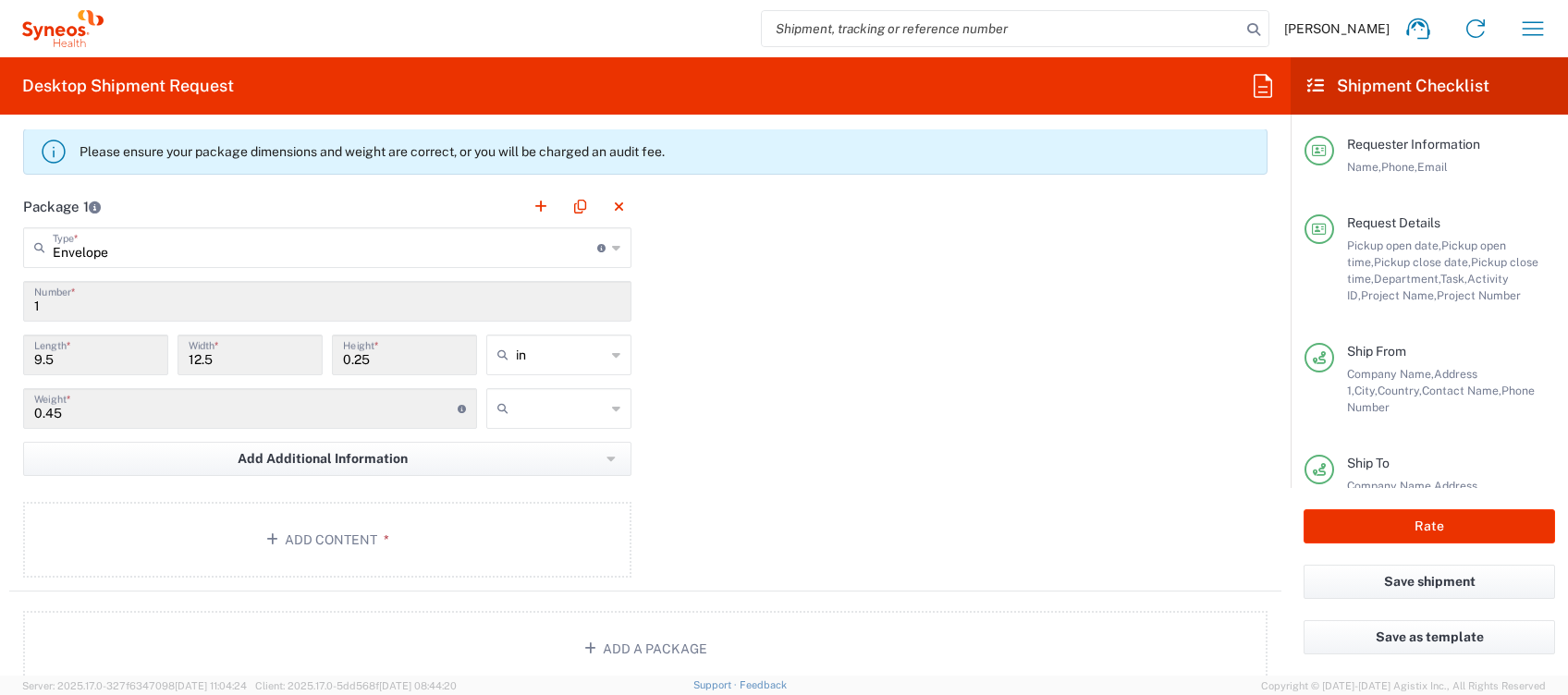
click at [552, 346] on input "in" at bounding box center [560, 355] width 90 height 30
click at [529, 417] on span "cm" at bounding box center [550, 424] width 138 height 29
type input "24.13"
type input "31.75"
type input "0.64"
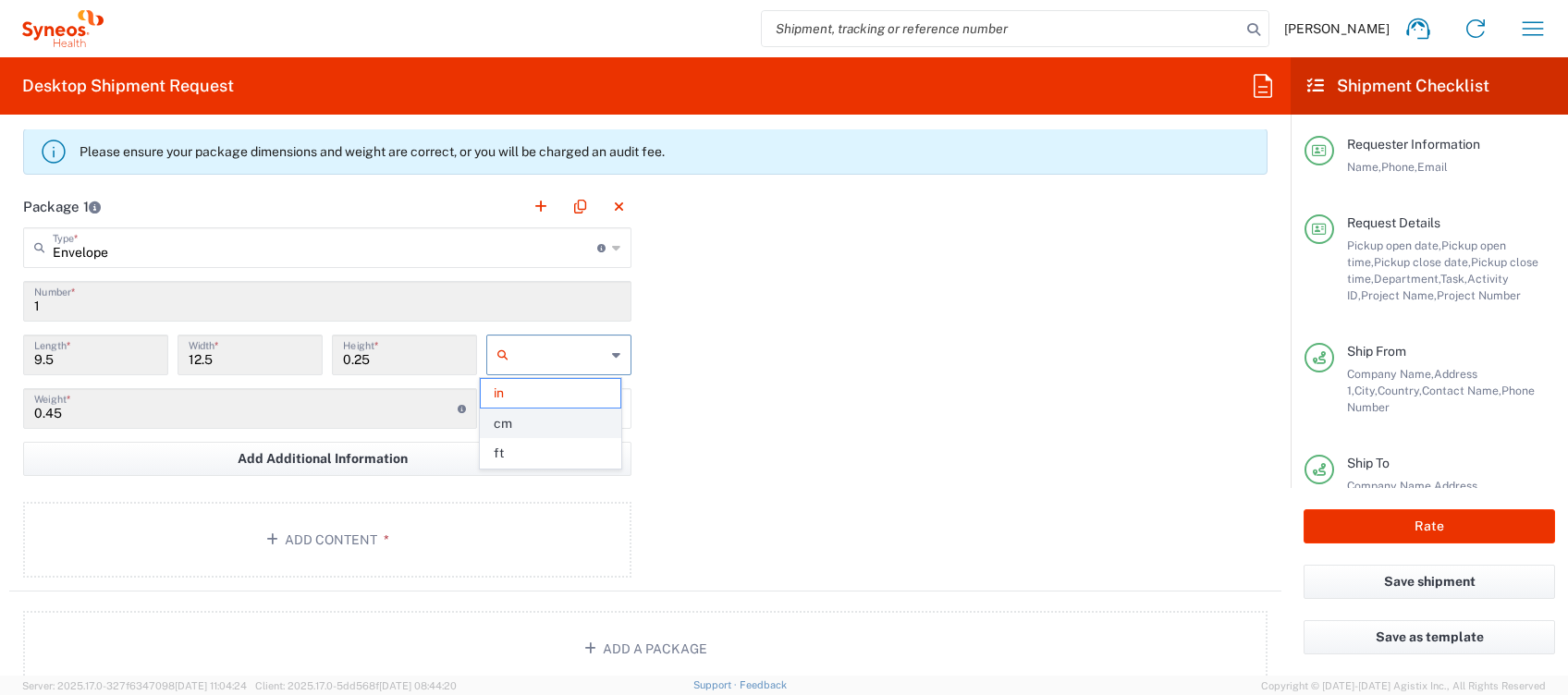
type input "cm"
click at [612, 410] on icon at bounding box center [615, 409] width 8 height 30
click at [525, 447] on span "kgs" at bounding box center [550, 447] width 138 height 29
type input "kgs"
click at [381, 542] on span "*" at bounding box center [383, 540] width 12 height 15
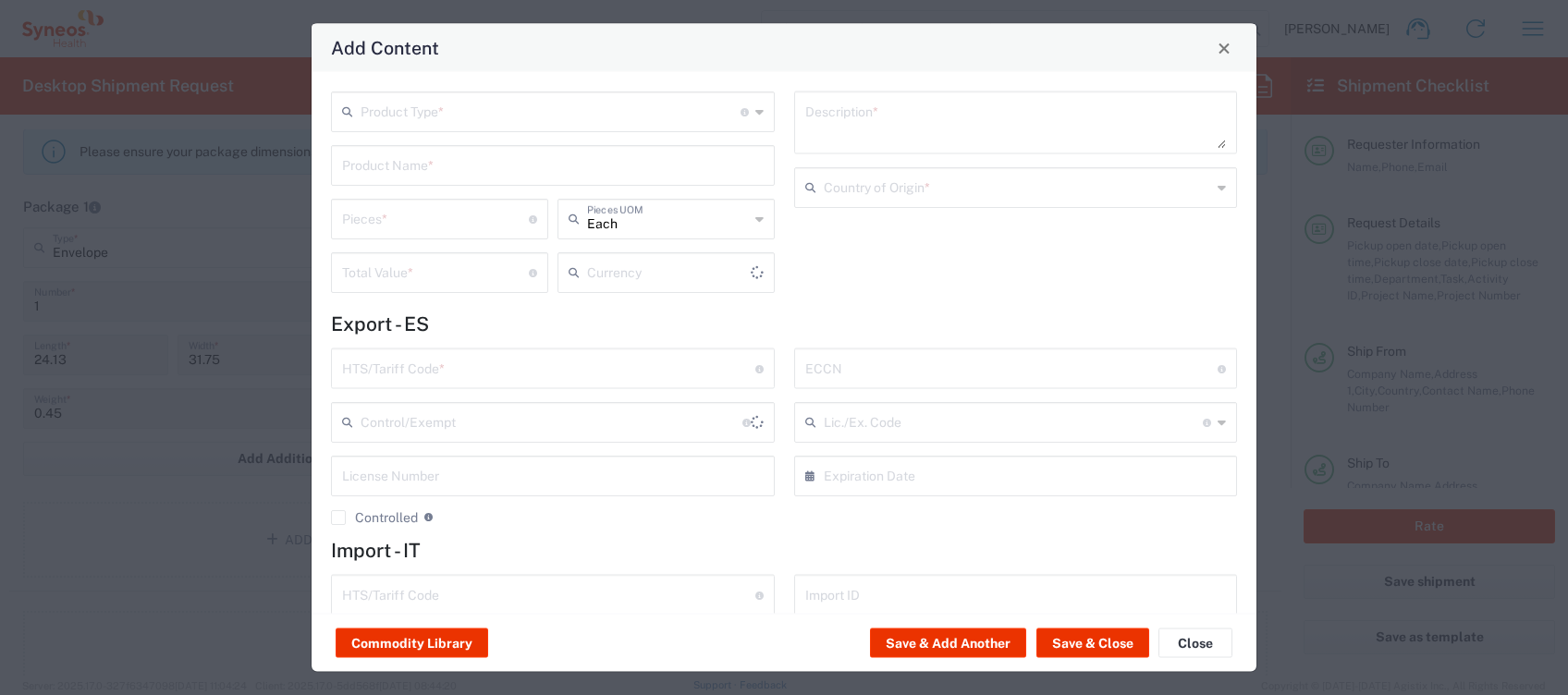
type input "US Dollar"
click at [445, 113] on input "text" at bounding box center [550, 110] width 380 height 33
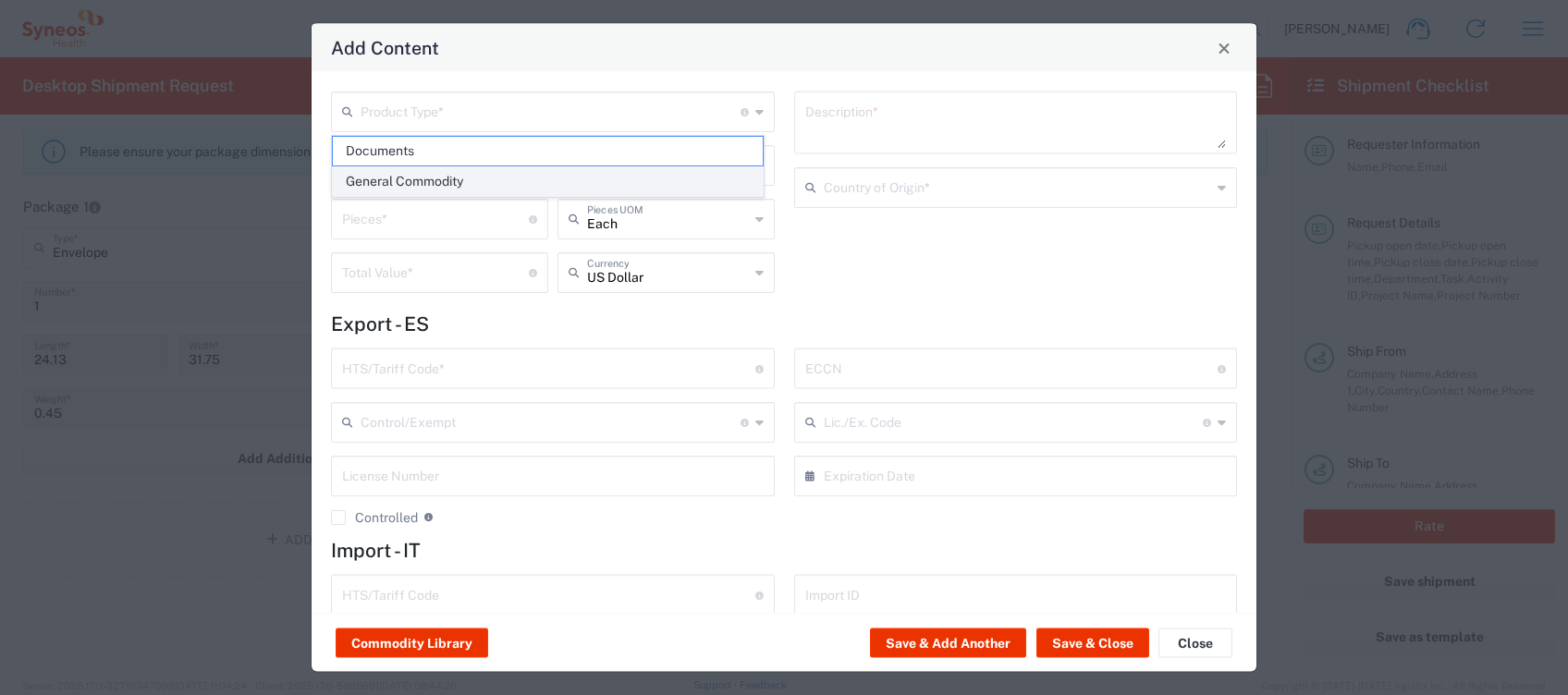
click at [420, 177] on span "General Commodity" at bounding box center [547, 181] width 430 height 29
type input "General Commodity"
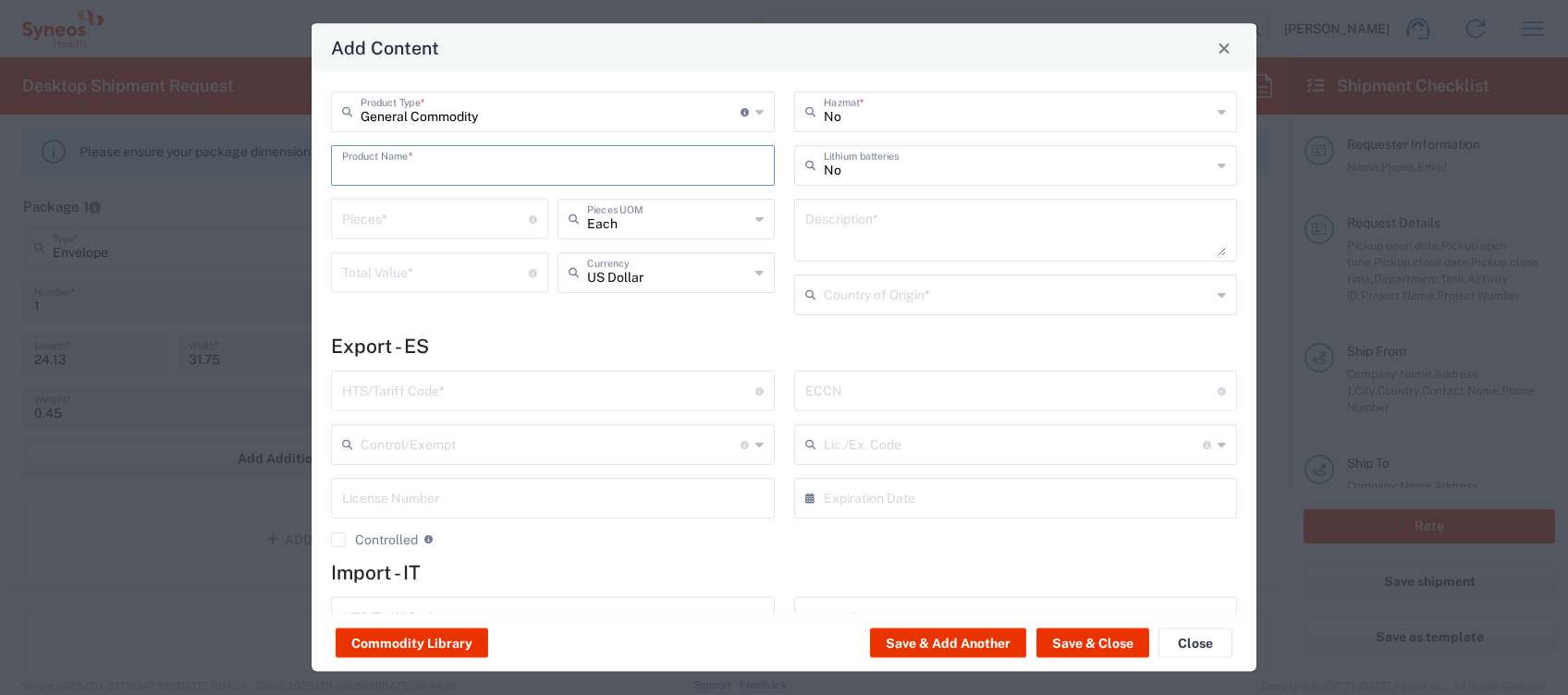
click at [420, 177] on input "text" at bounding box center [552, 163] width 421 height 33
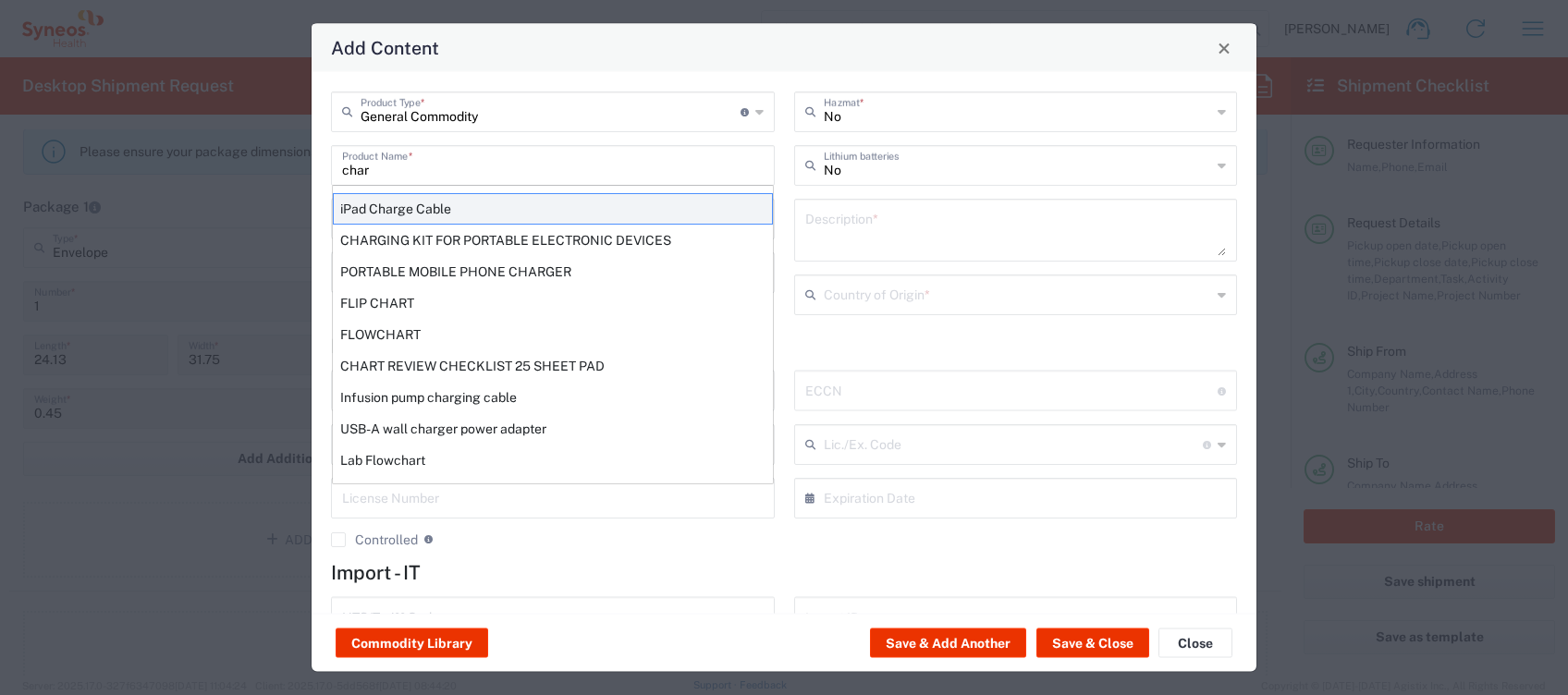
click at [415, 211] on div "iPad Charge Cable" at bounding box center [552, 209] width 440 height 32
type input "iPad Charge Cable"
type input "1"
type textarea "iPad Charge Cable"
type input "[GEOGRAPHIC_DATA]"
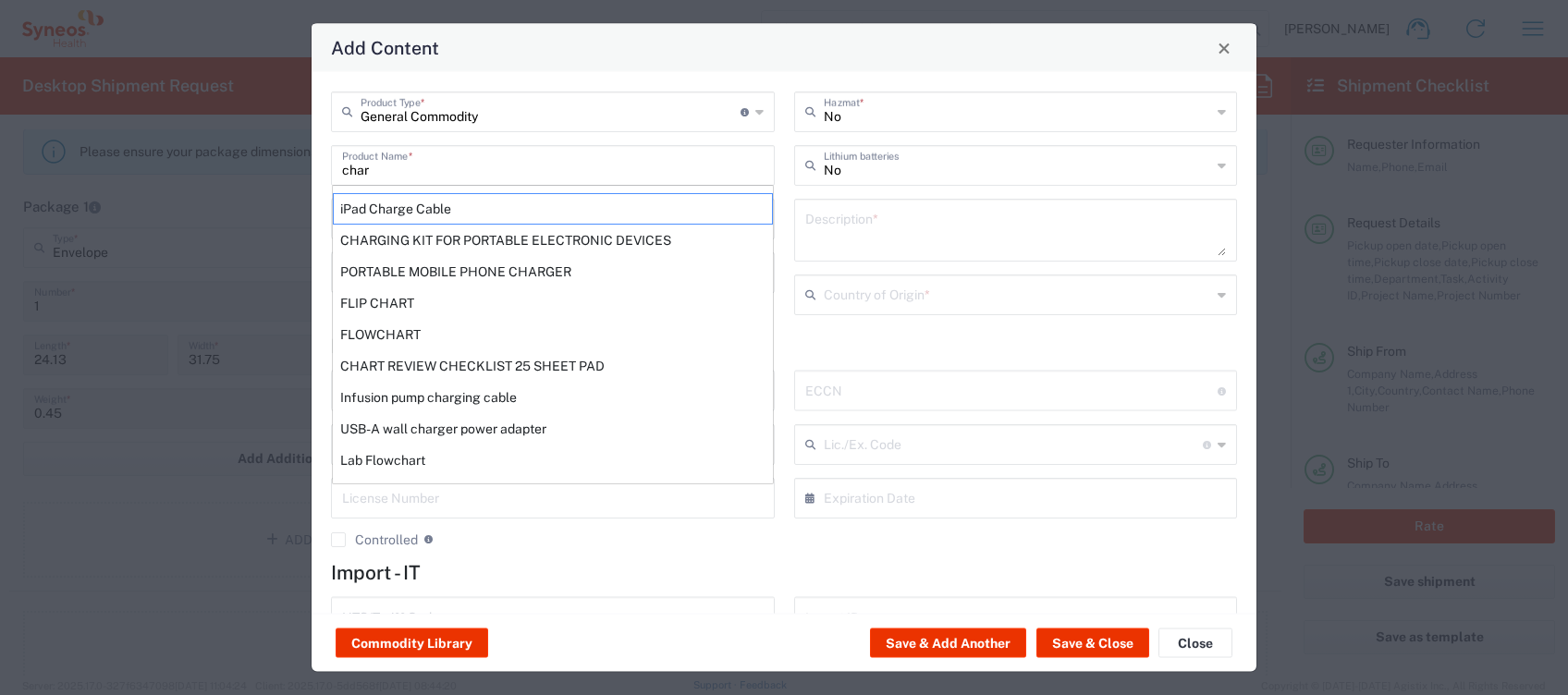
type input "8544.42.0090"
type input "BIS"
type input "EAR99"
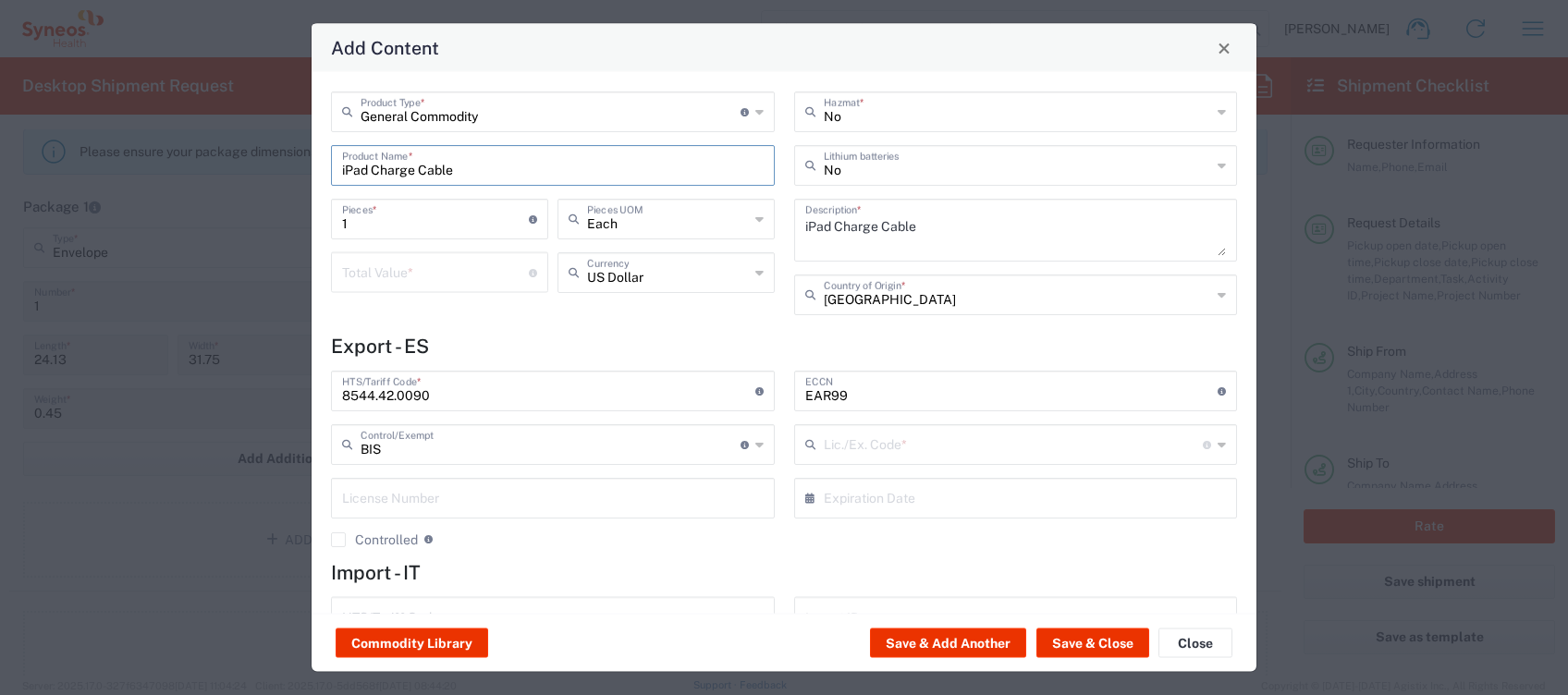
type input "NLR - No License Required"
click at [1082, 631] on button "Save & Close" at bounding box center [1093, 644] width 113 height 30
click at [447, 281] on input "number" at bounding box center [435, 271] width 187 height 33
type input "30"
click at [756, 268] on icon at bounding box center [759, 273] width 8 height 30
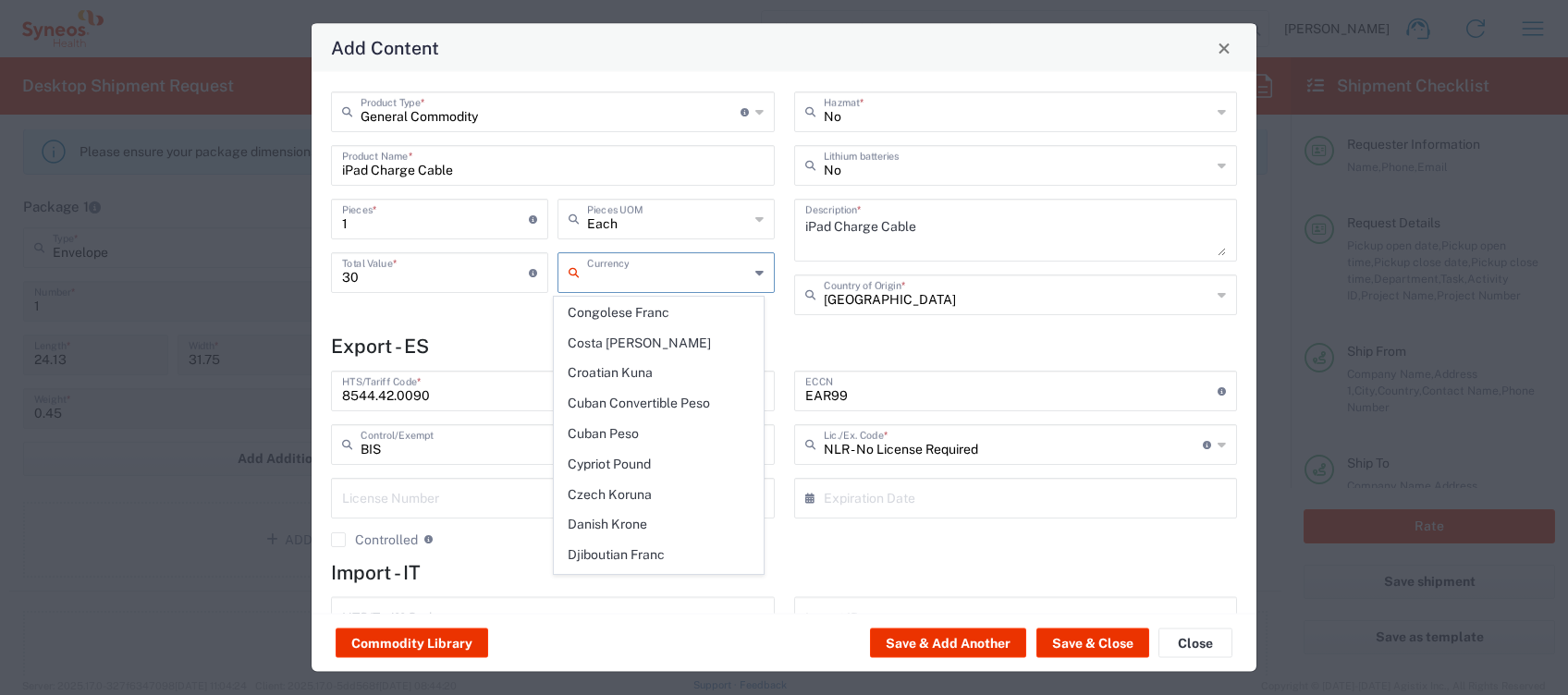
scroll to position [1480, 0]
click at [621, 513] on span "Euro" at bounding box center [659, 527] width 209 height 29
type input "Euro"
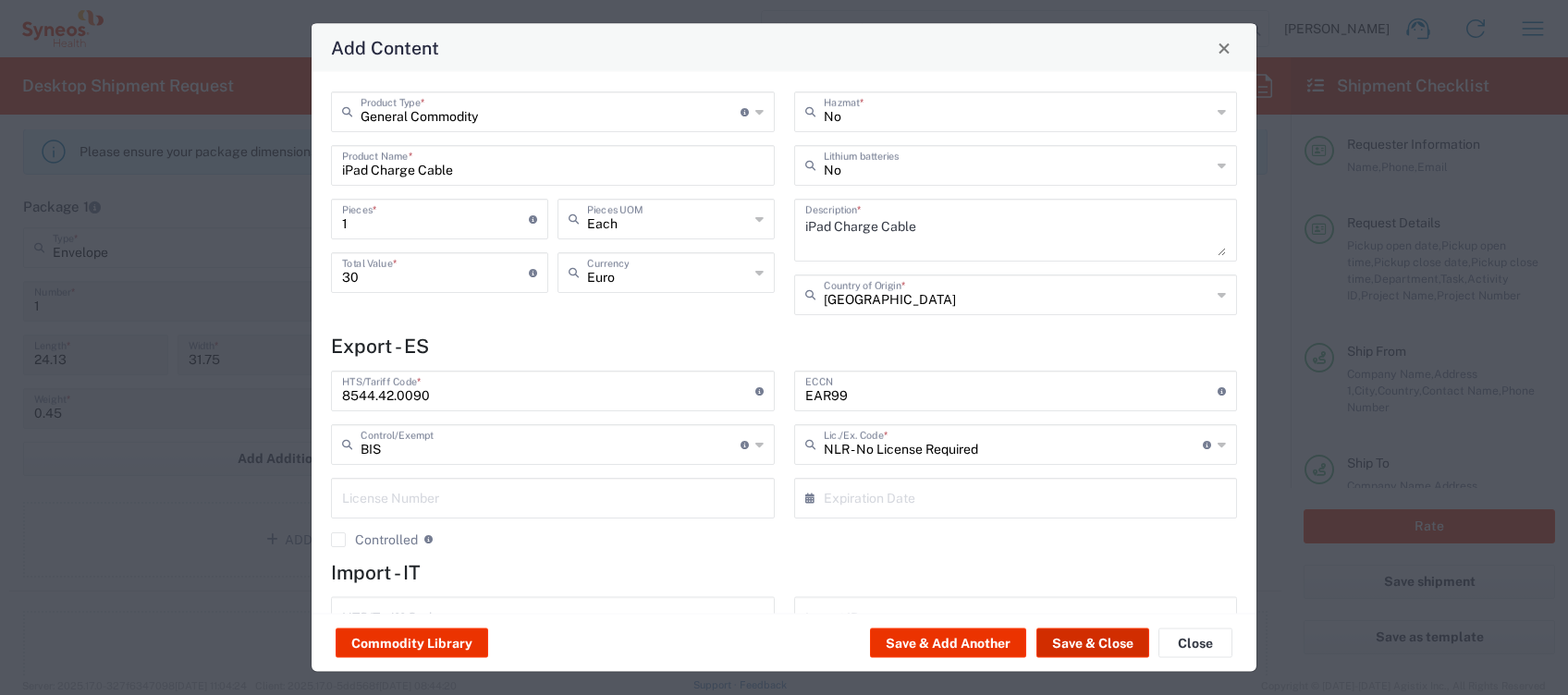
click at [1093, 635] on button "Save & Close" at bounding box center [1093, 644] width 113 height 30
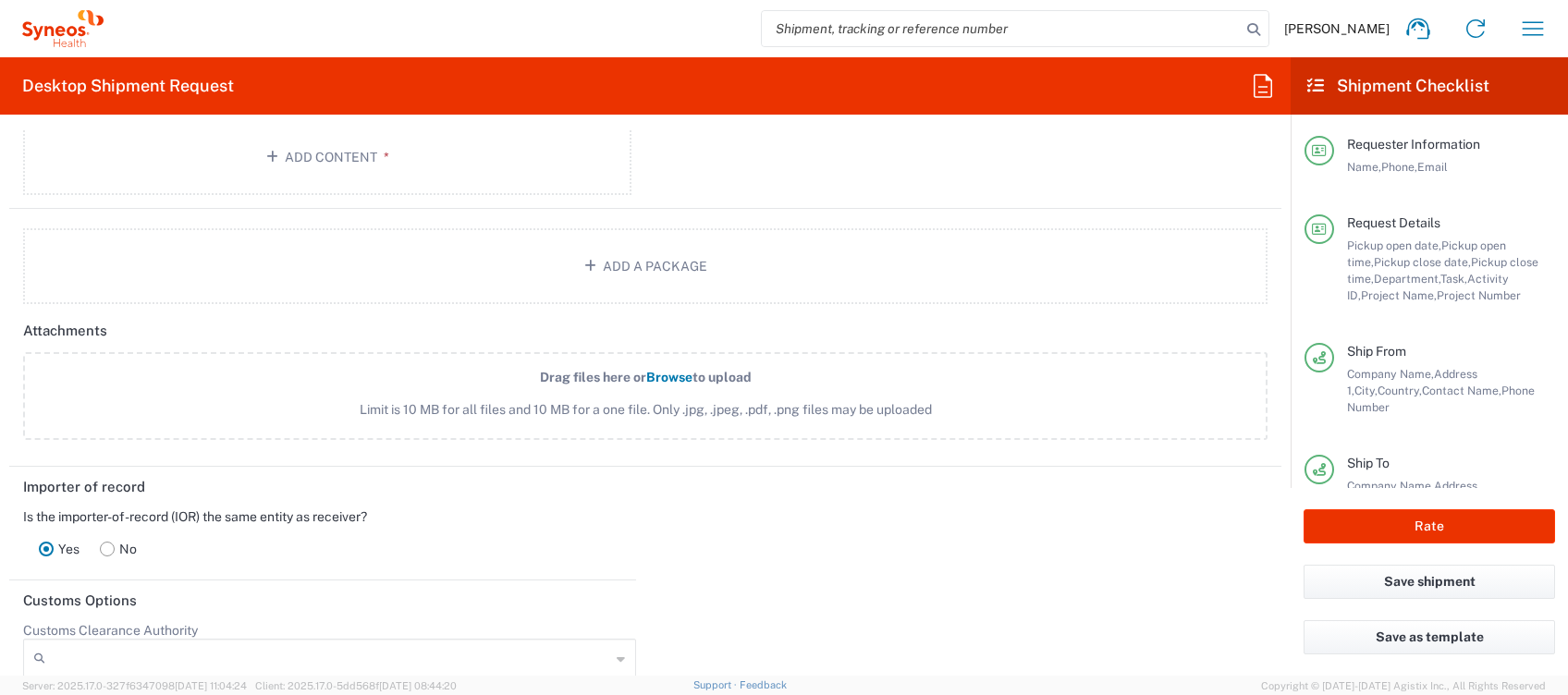
scroll to position [2353, 0]
drag, startPoint x: 1390, startPoint y: 518, endPoint x: 1385, endPoint y: 526, distance: 9.4
click at [1391, 518] on button "Rate" at bounding box center [1429, 526] width 251 height 35
type input "4510 DEPARTMENTAL EXPENSE"
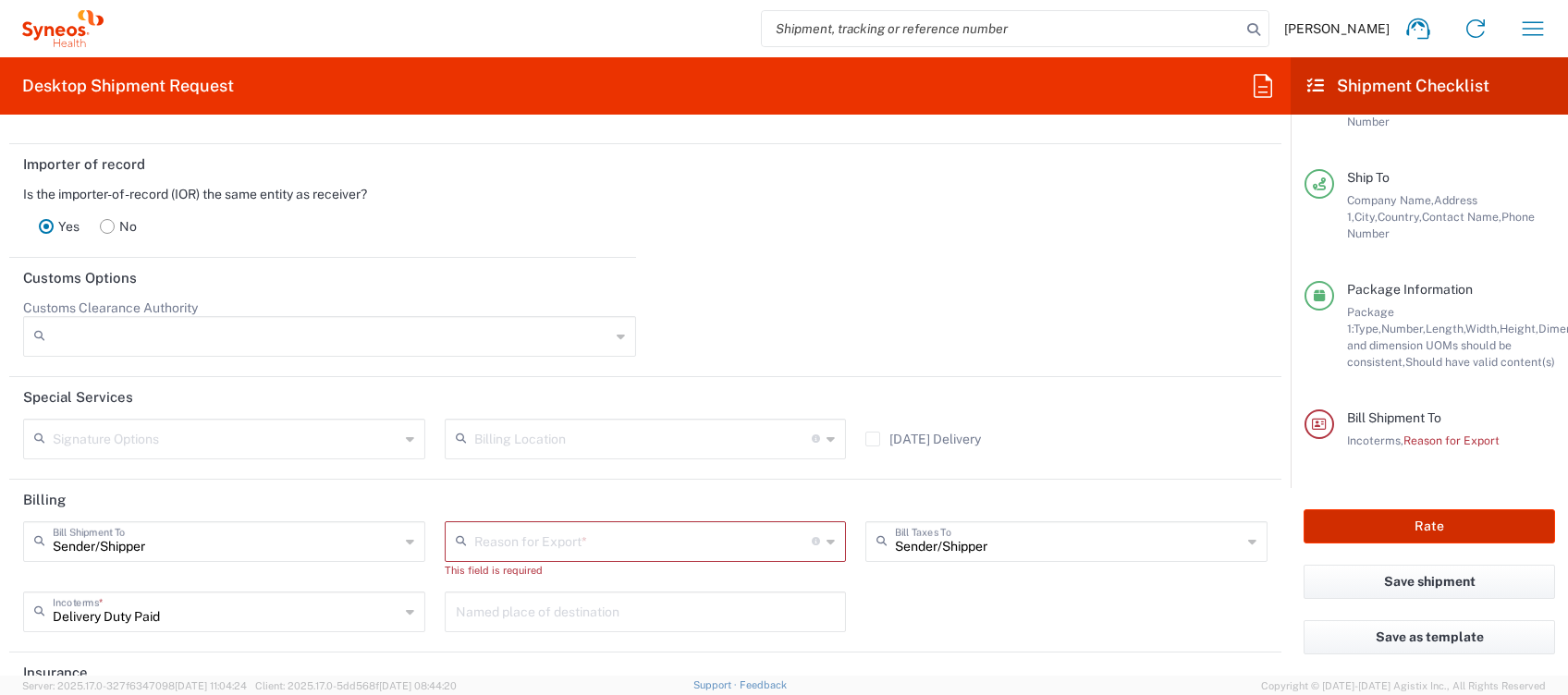
scroll to position [2767, 0]
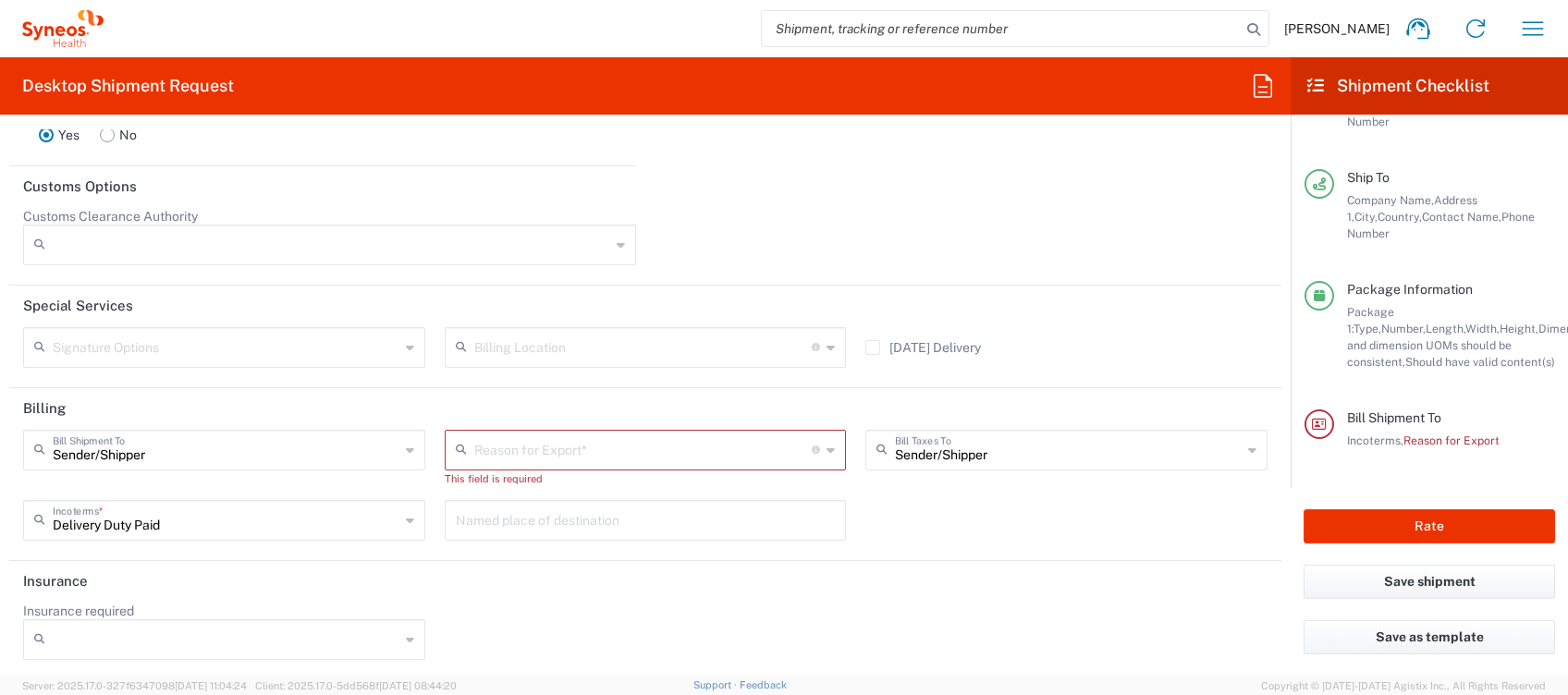
click at [725, 442] on input "text" at bounding box center [643, 448] width 338 height 33
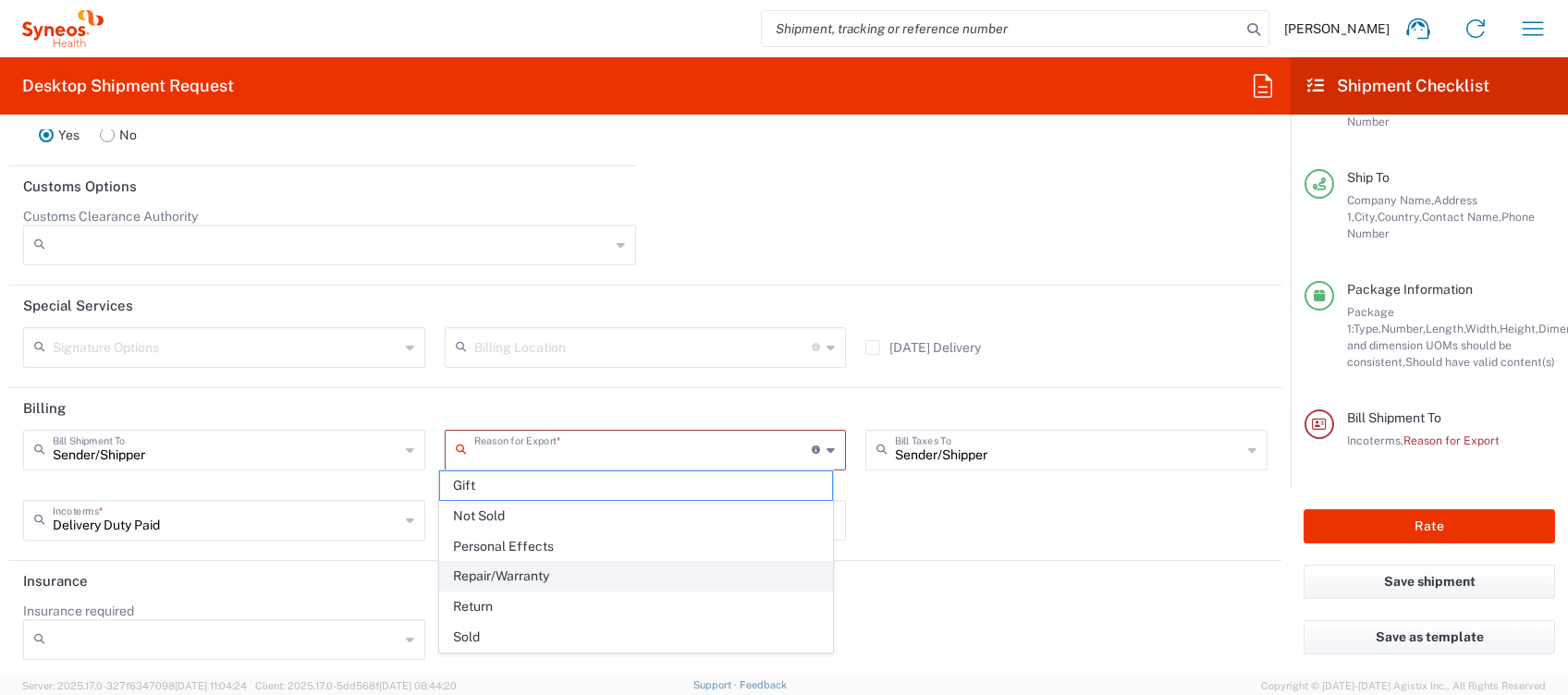
click at [593, 569] on span "Repair/Warranty" at bounding box center [636, 576] width 392 height 29
type input "Repair/Warranty"
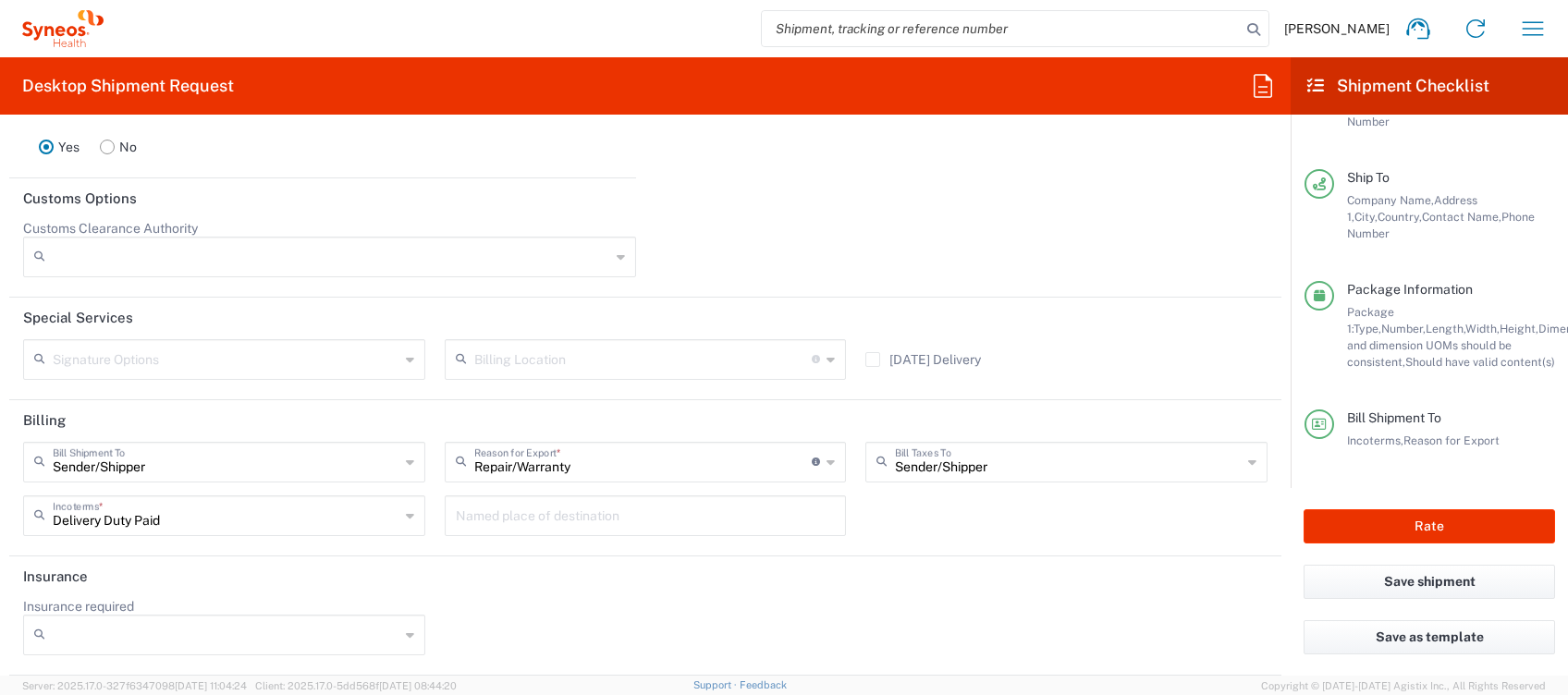
scroll to position [2750, 0]
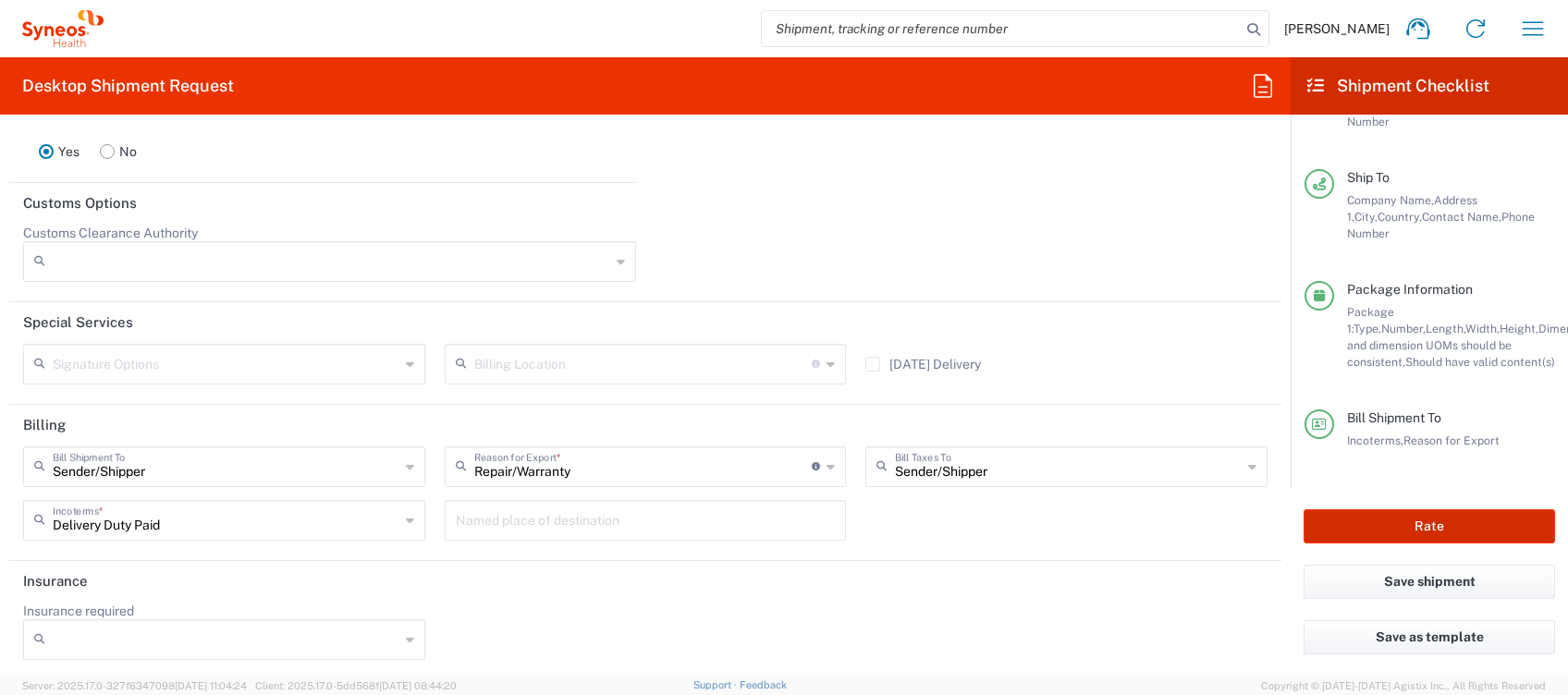
click at [1462, 528] on button "Rate" at bounding box center [1429, 526] width 251 height 35
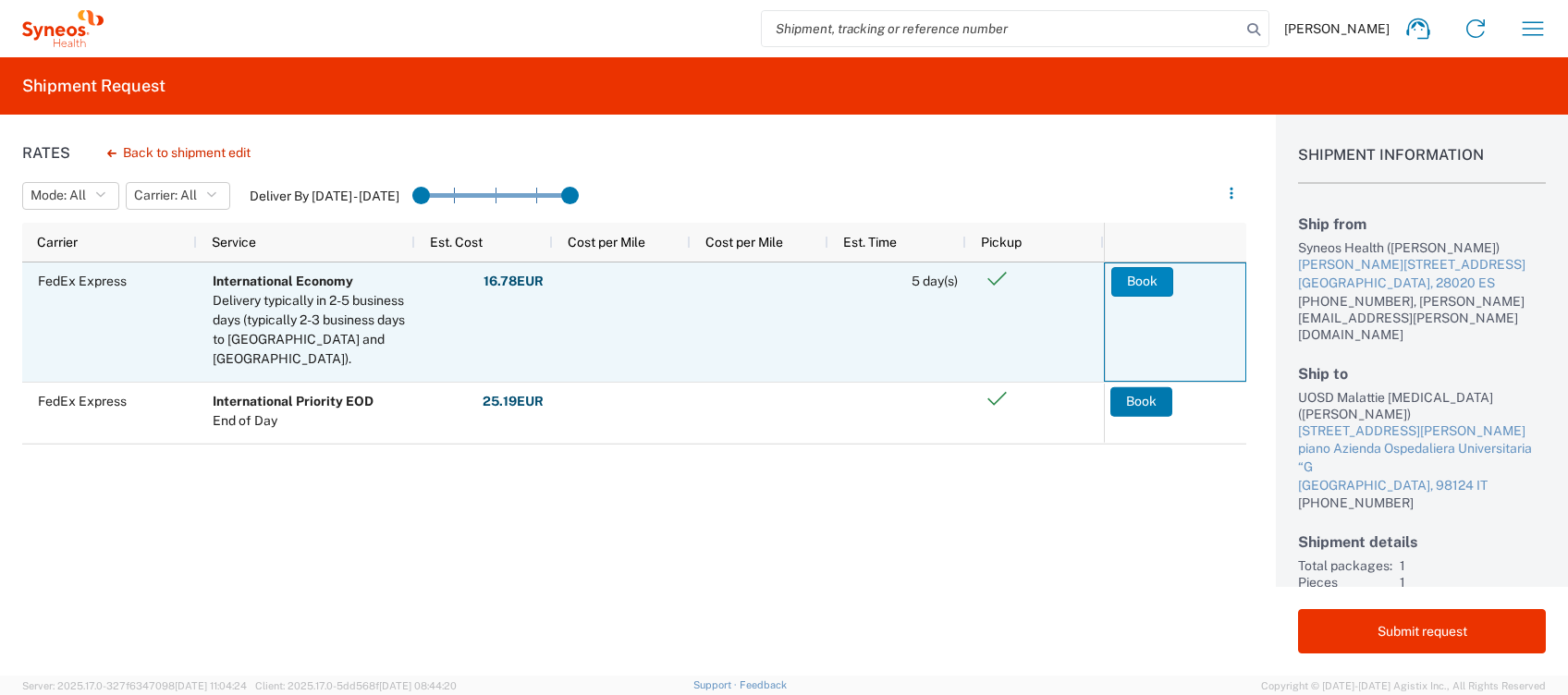
click at [1136, 271] on button "Book" at bounding box center [1142, 282] width 62 height 30
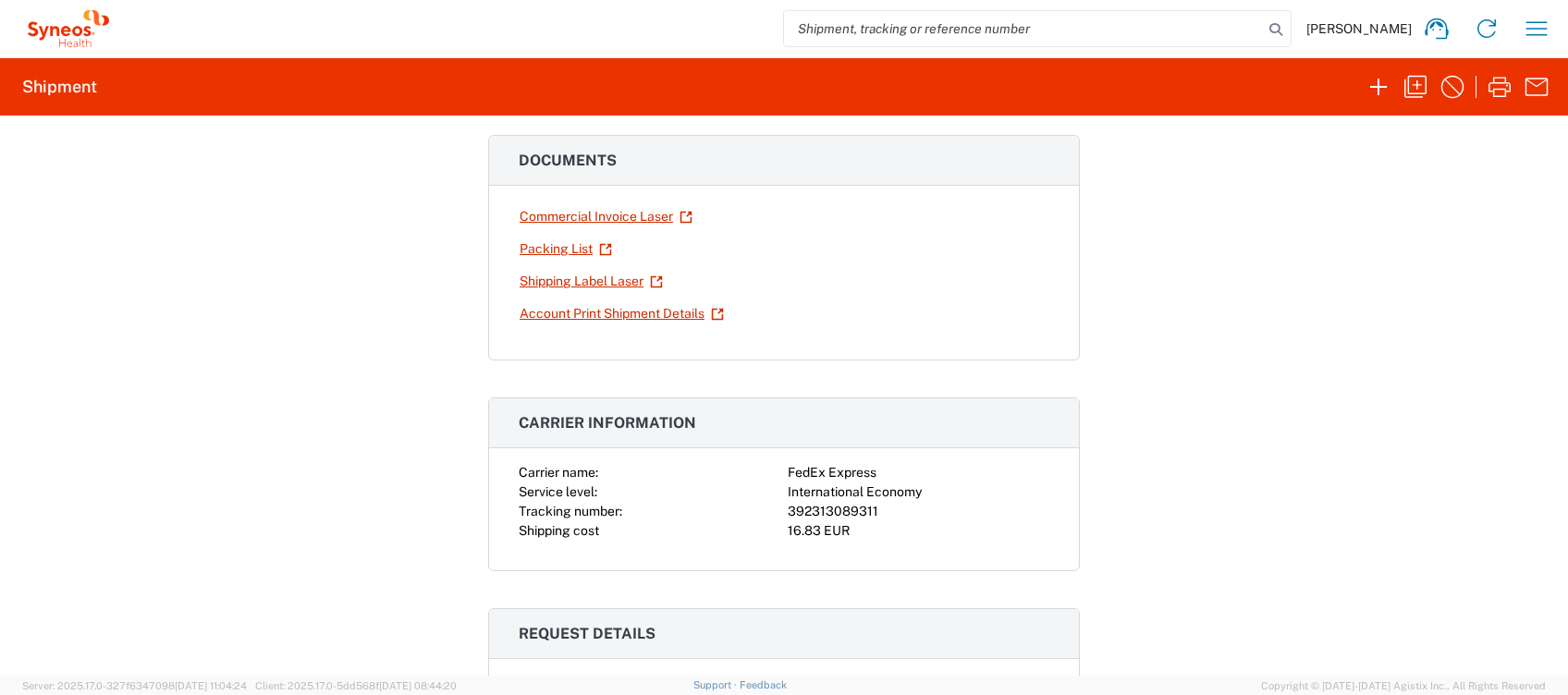
scroll to position [246, 0]
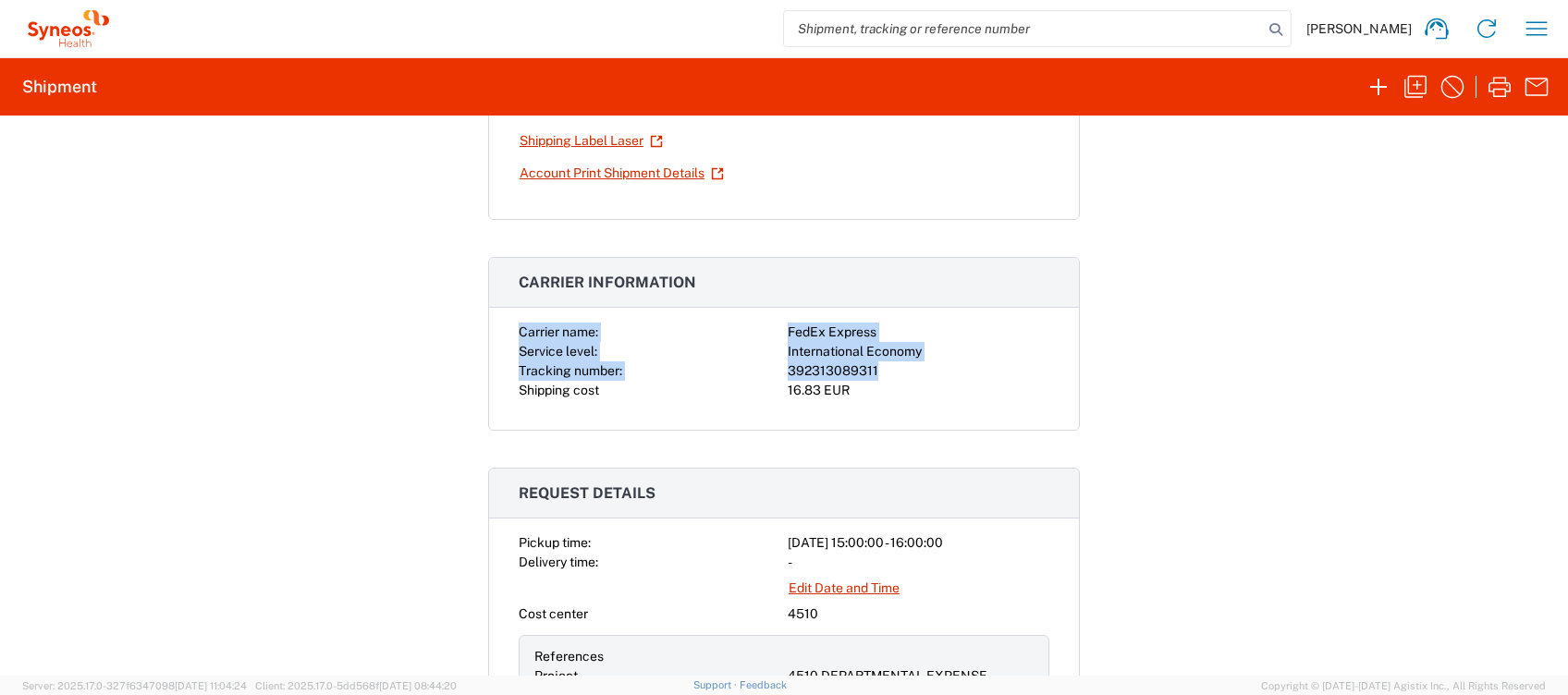
drag, startPoint x: 849, startPoint y: 364, endPoint x: 500, endPoint y: 320, distance: 351.8
click at [500, 322] on div "Carrier name: FedEx Express Service level: International Economy Tracking numbe…" at bounding box center [784, 376] width 590 height 107
copy div "Carrier name: FedEx Express Service level: International Economy Tracking numbe…"
